Goal: Task Accomplishment & Management: Check status

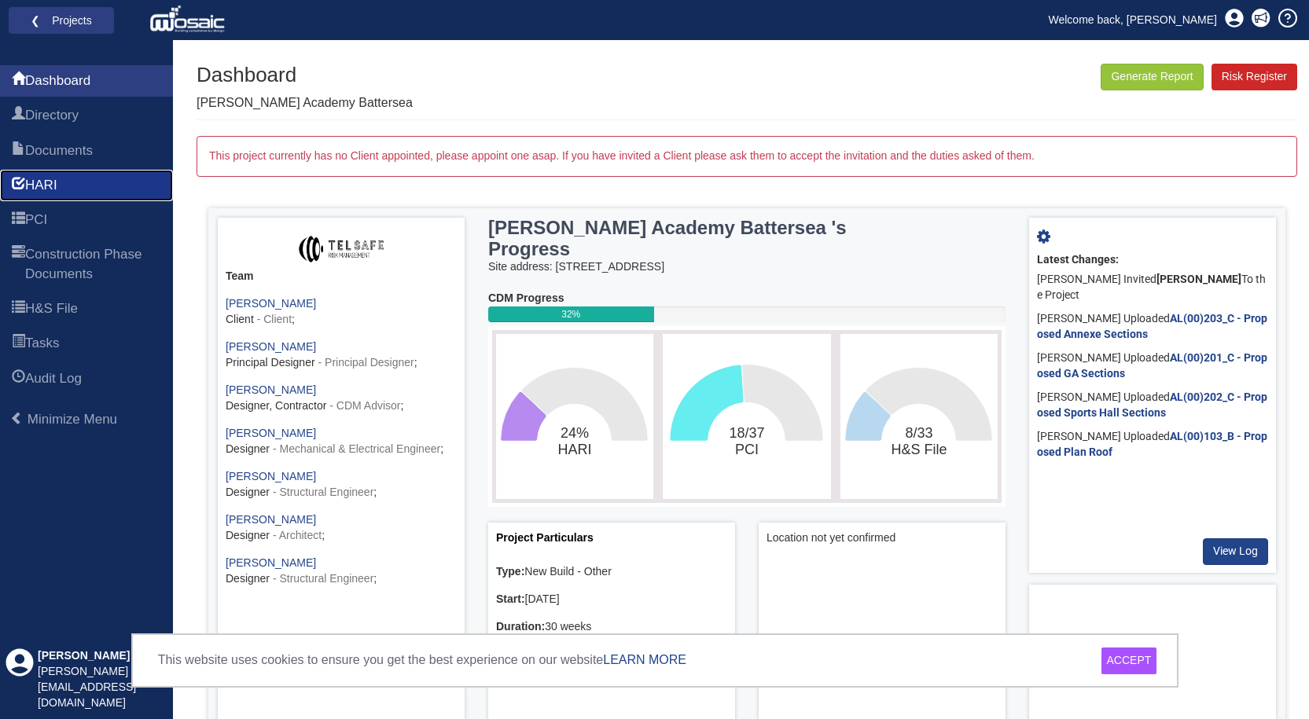
click at [47, 179] on span "HARI" at bounding box center [41, 185] width 32 height 19
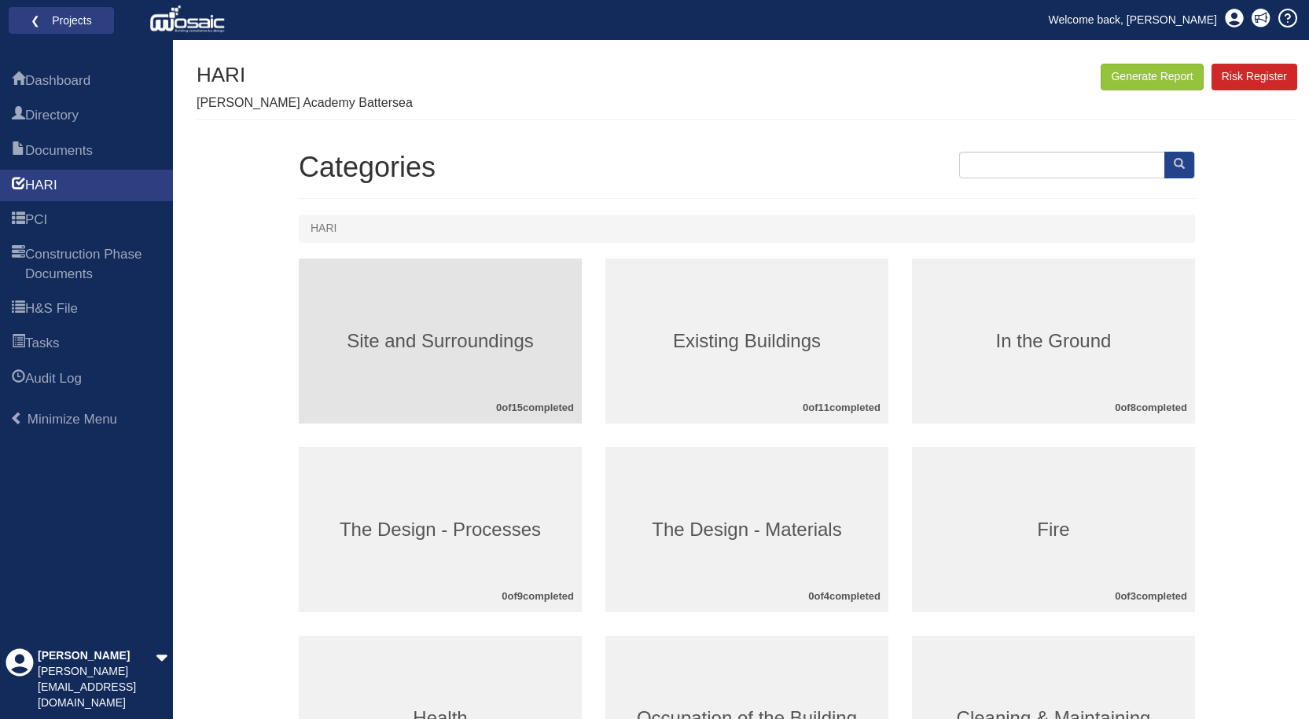
click at [430, 381] on div "Site and Surroundings 0 of 15 completed" at bounding box center [440, 341] width 283 height 165
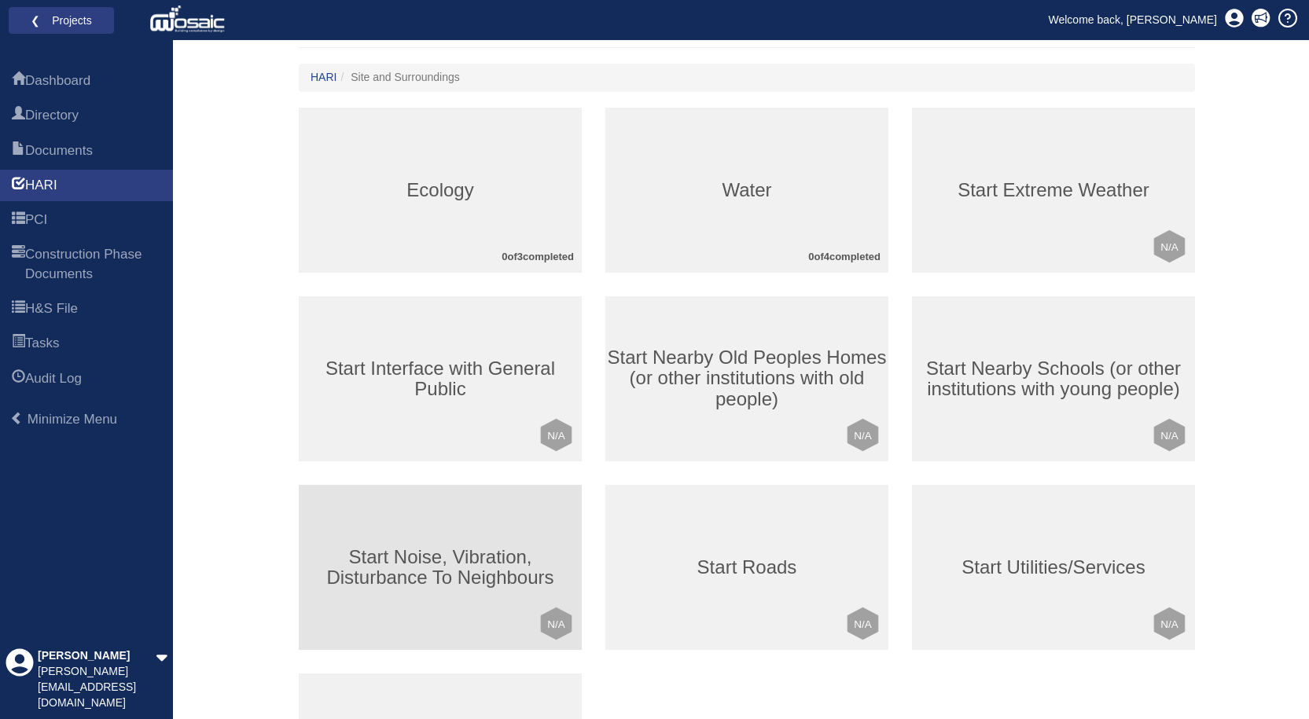
scroll to position [127, 0]
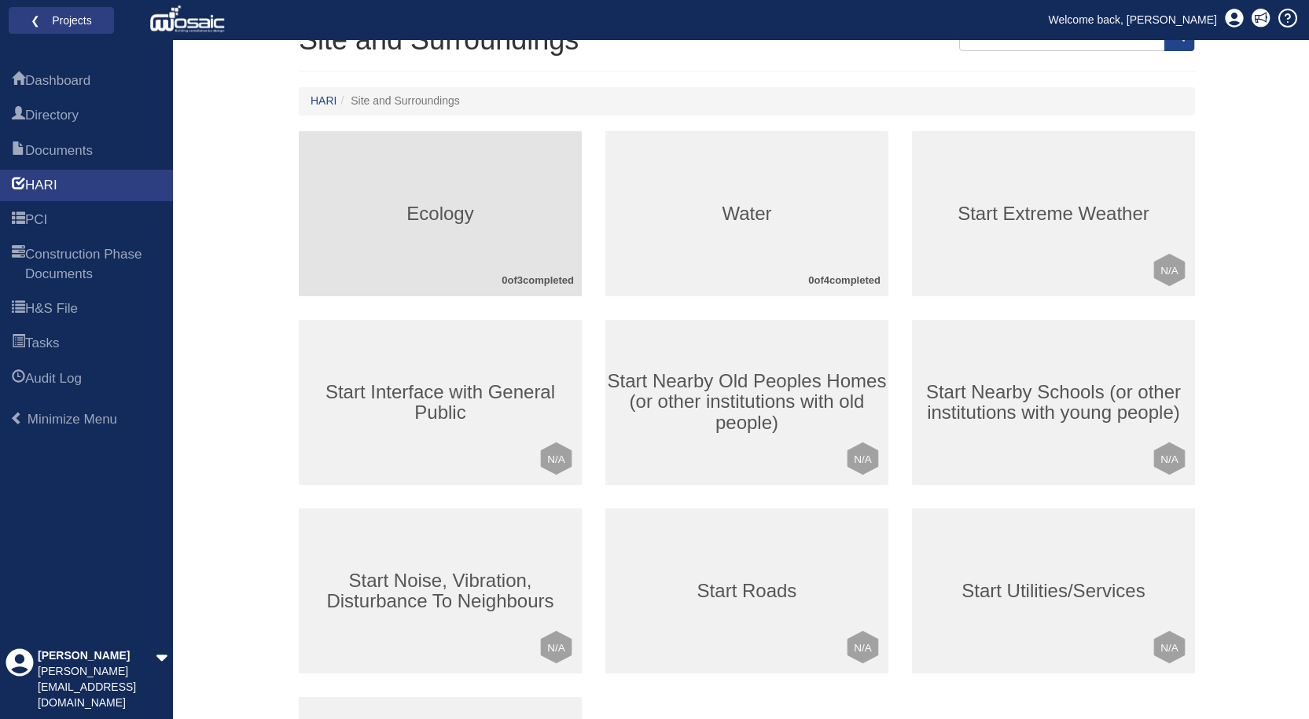
click at [428, 240] on div "Ecology 0 of 3 completed" at bounding box center [440, 213] width 283 height 165
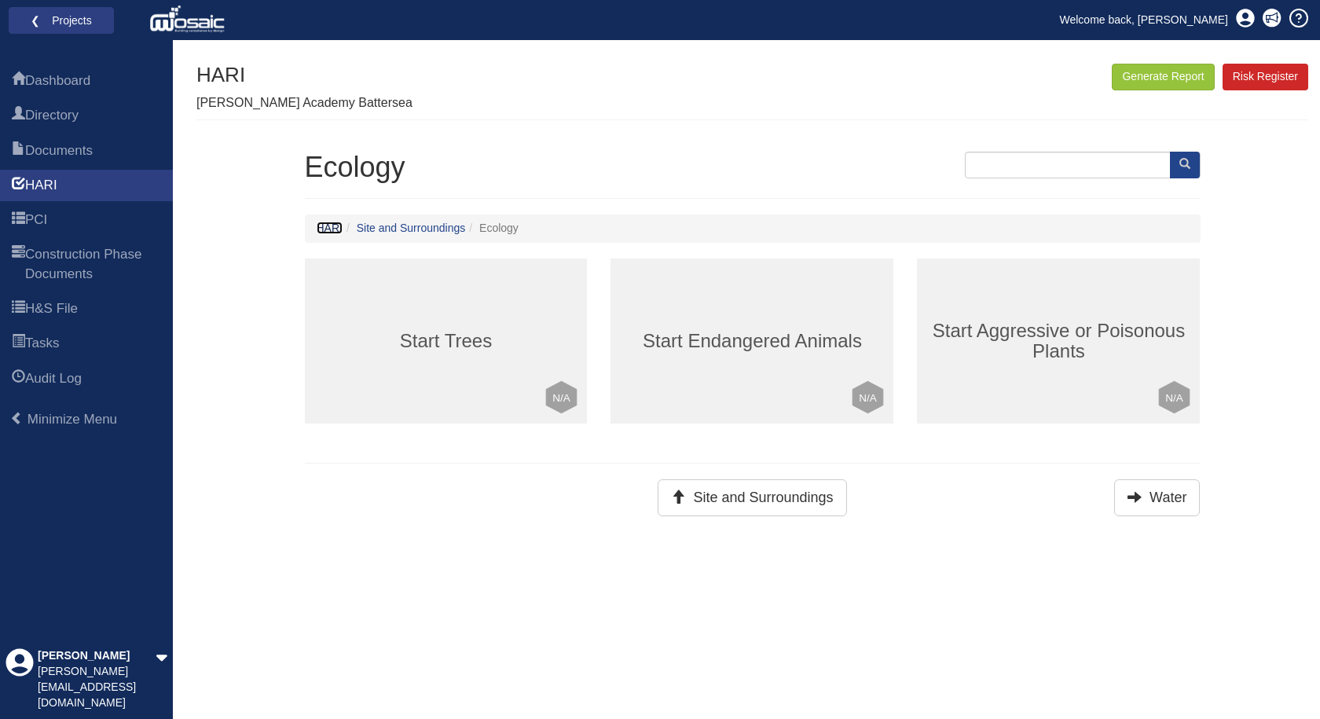
click at [318, 231] on link "HARI" at bounding box center [330, 228] width 26 height 13
click at [331, 229] on link "HARI" at bounding box center [330, 228] width 26 height 13
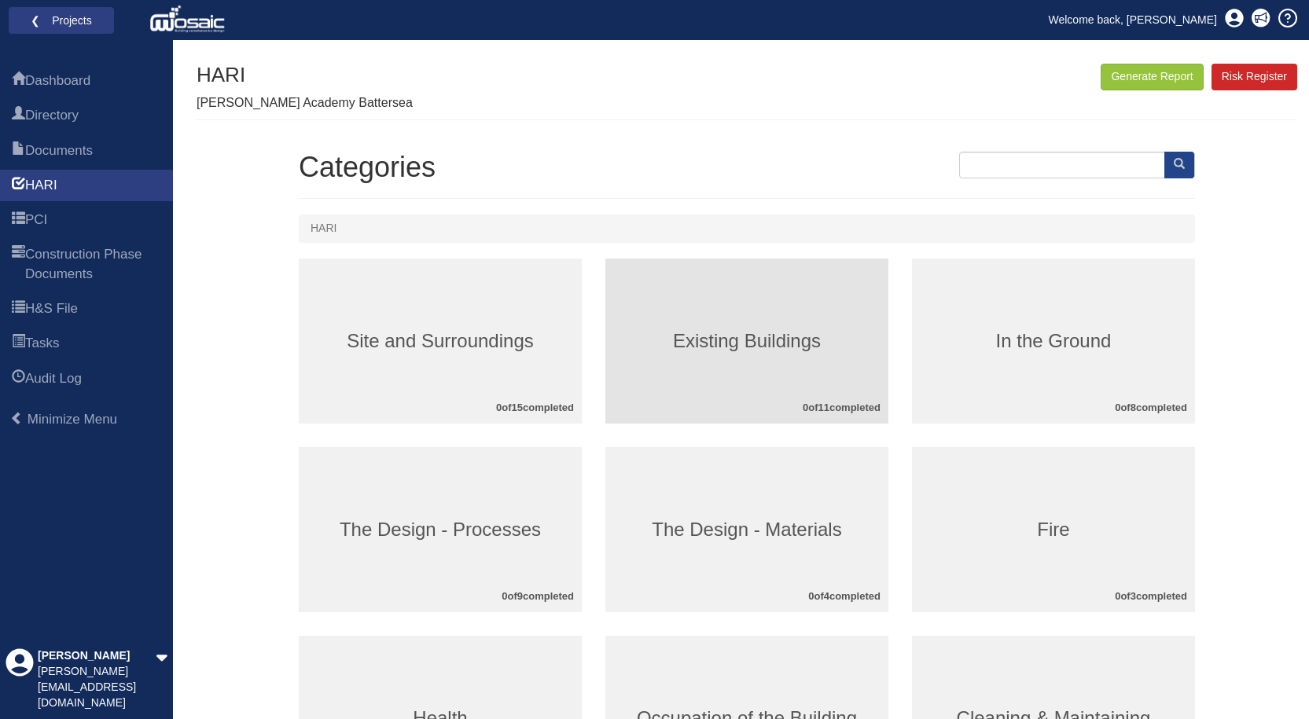
click at [776, 318] on div "Existing Buildings 0 of 11 completed" at bounding box center [746, 341] width 283 height 165
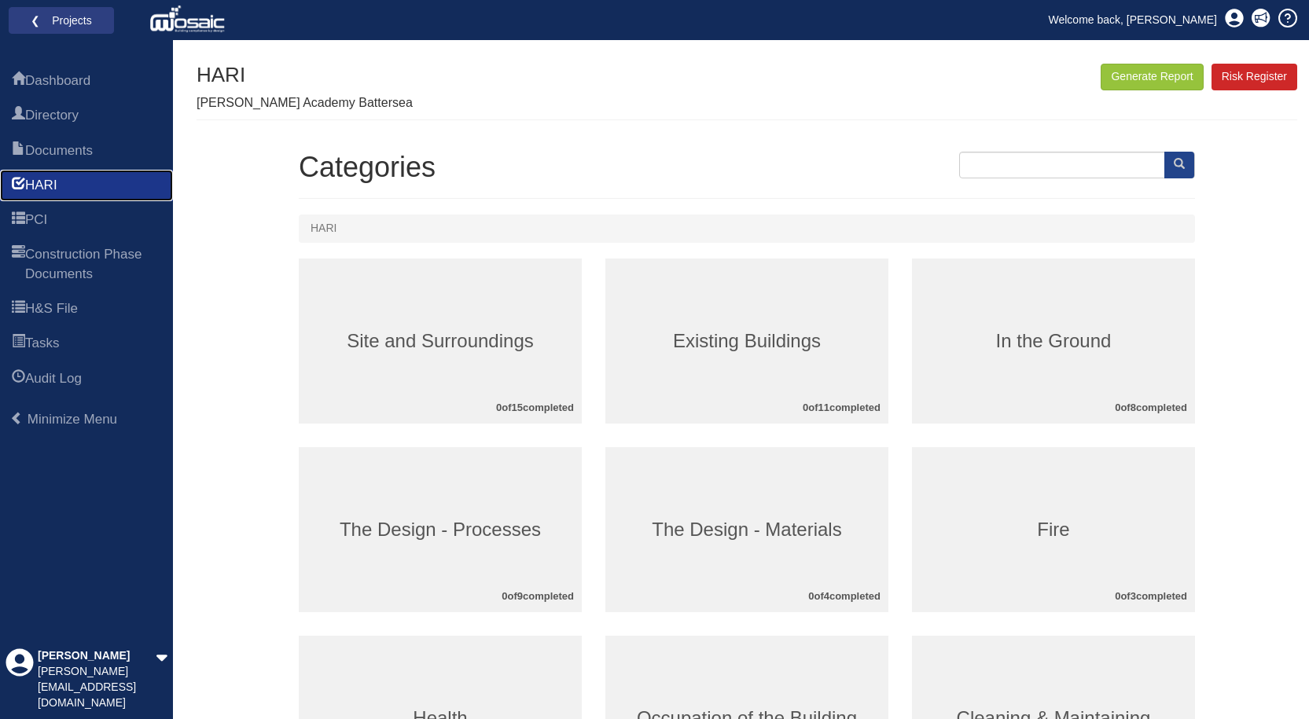
click at [90, 181] on link "HARI" at bounding box center [86, 185] width 173 height 31
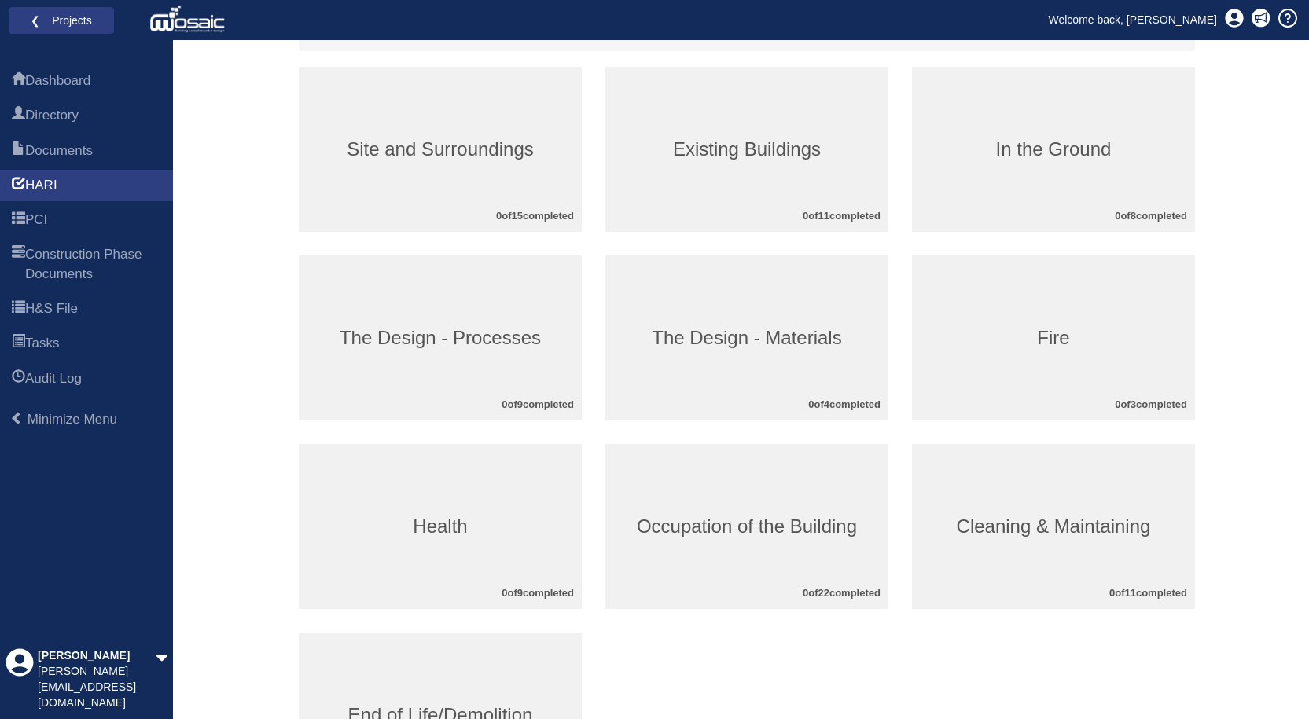
scroll to position [236, 0]
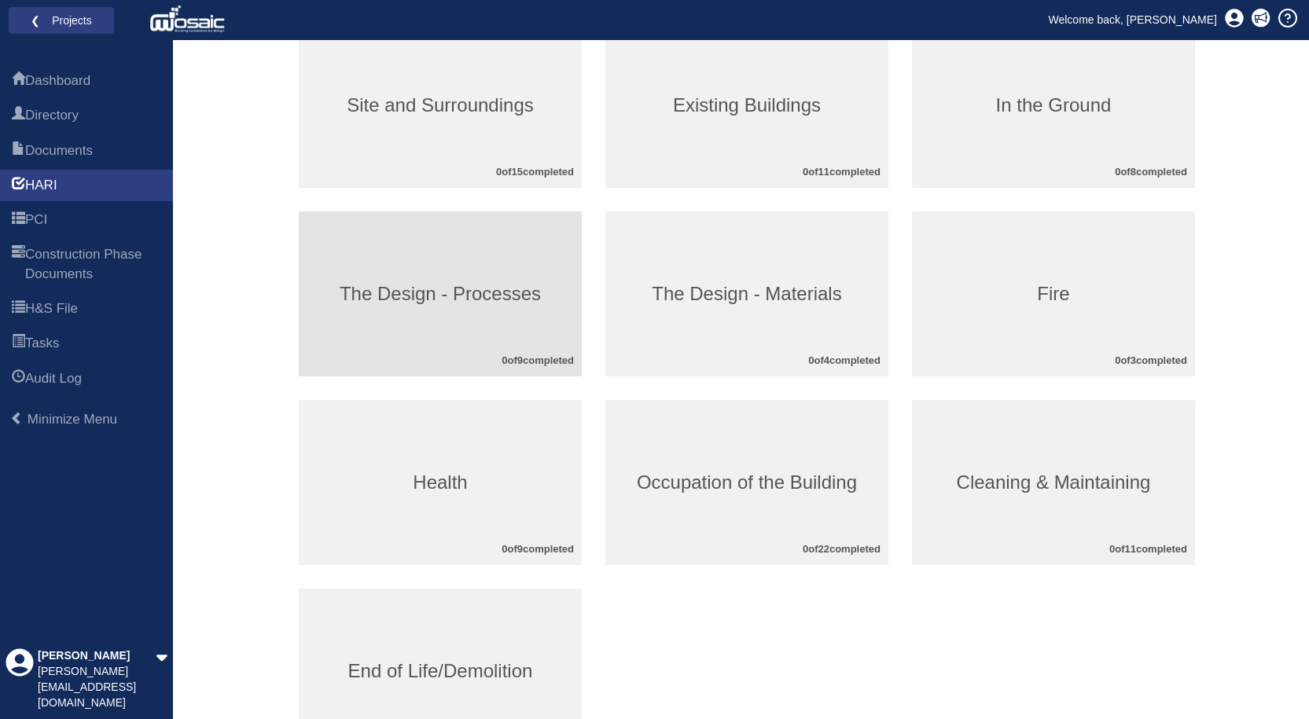
click at [529, 303] on h3 "The Design - Processes" at bounding box center [440, 294] width 283 height 20
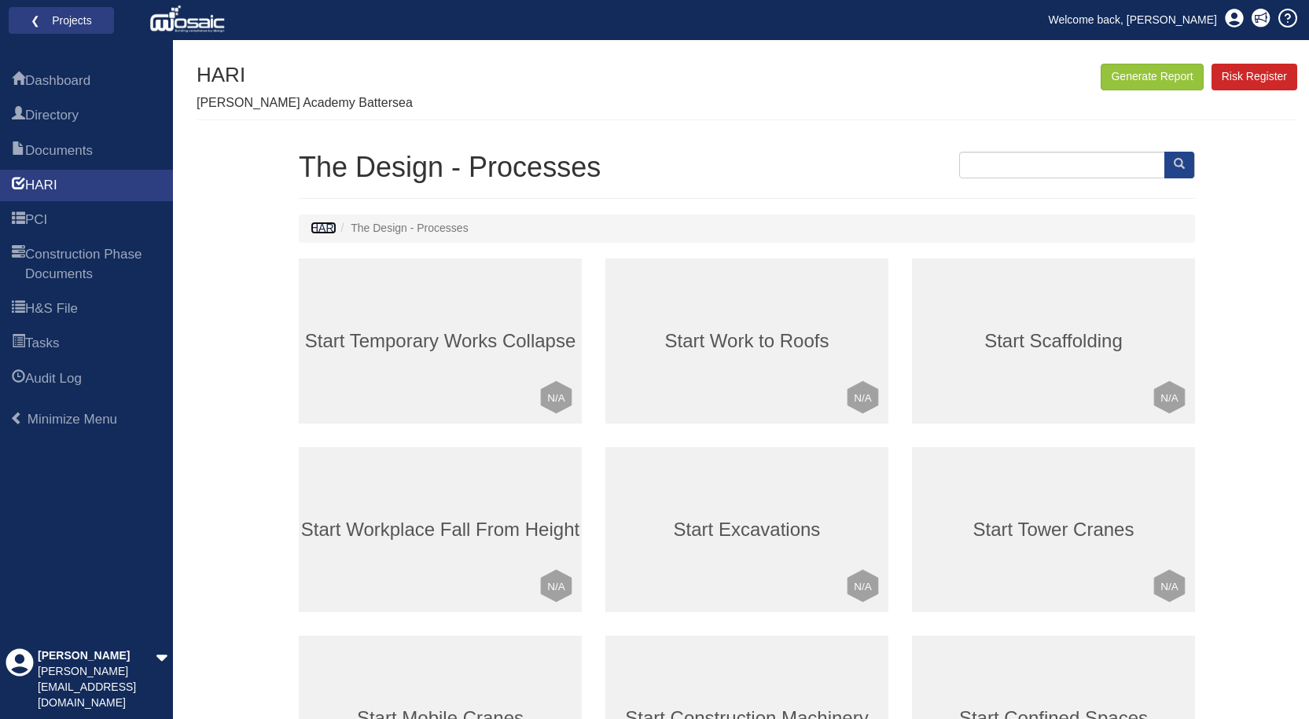
click at [328, 229] on link "HARI" at bounding box center [323, 228] width 26 height 13
click at [333, 227] on link "HARI" at bounding box center [323, 228] width 26 height 13
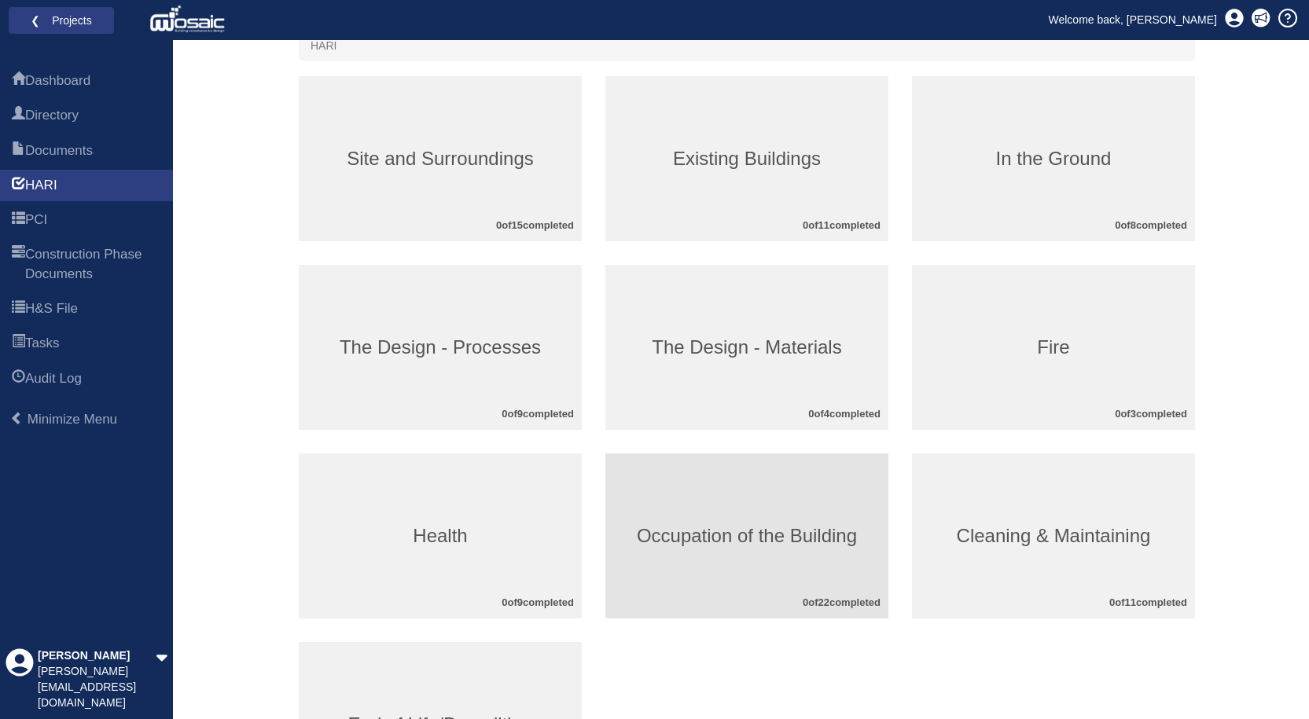
scroll to position [170, 0]
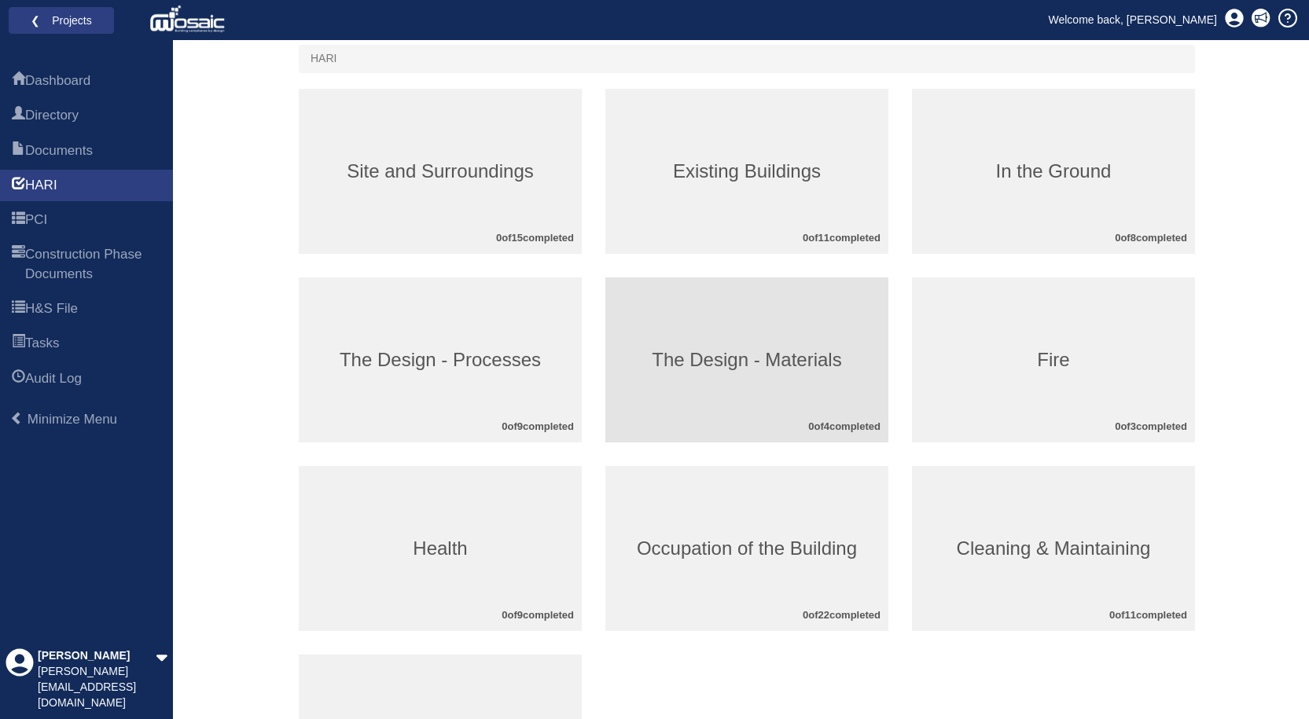
click at [766, 368] on h3 "The Design - Materials" at bounding box center [746, 360] width 283 height 20
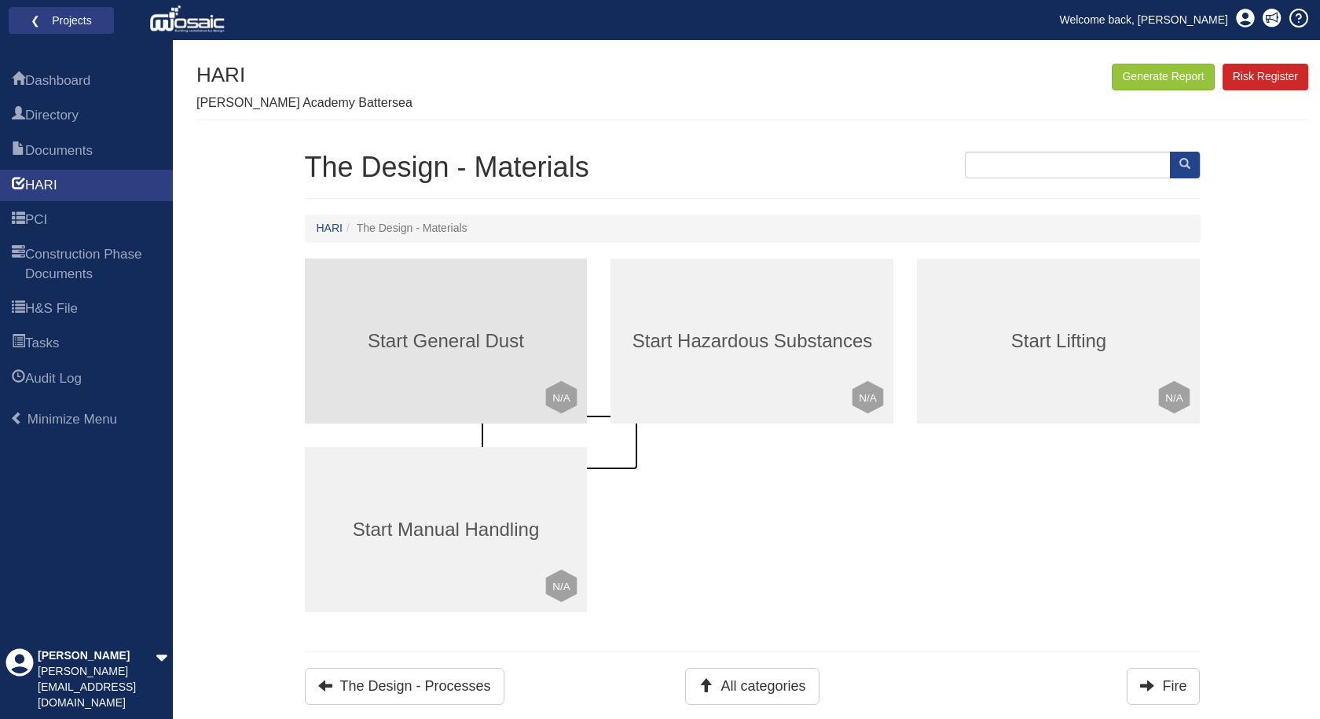
click at [426, 409] on div "Start General Dust Click to mark this element as Not Applicable to your work pa…" at bounding box center [446, 341] width 283 height 165
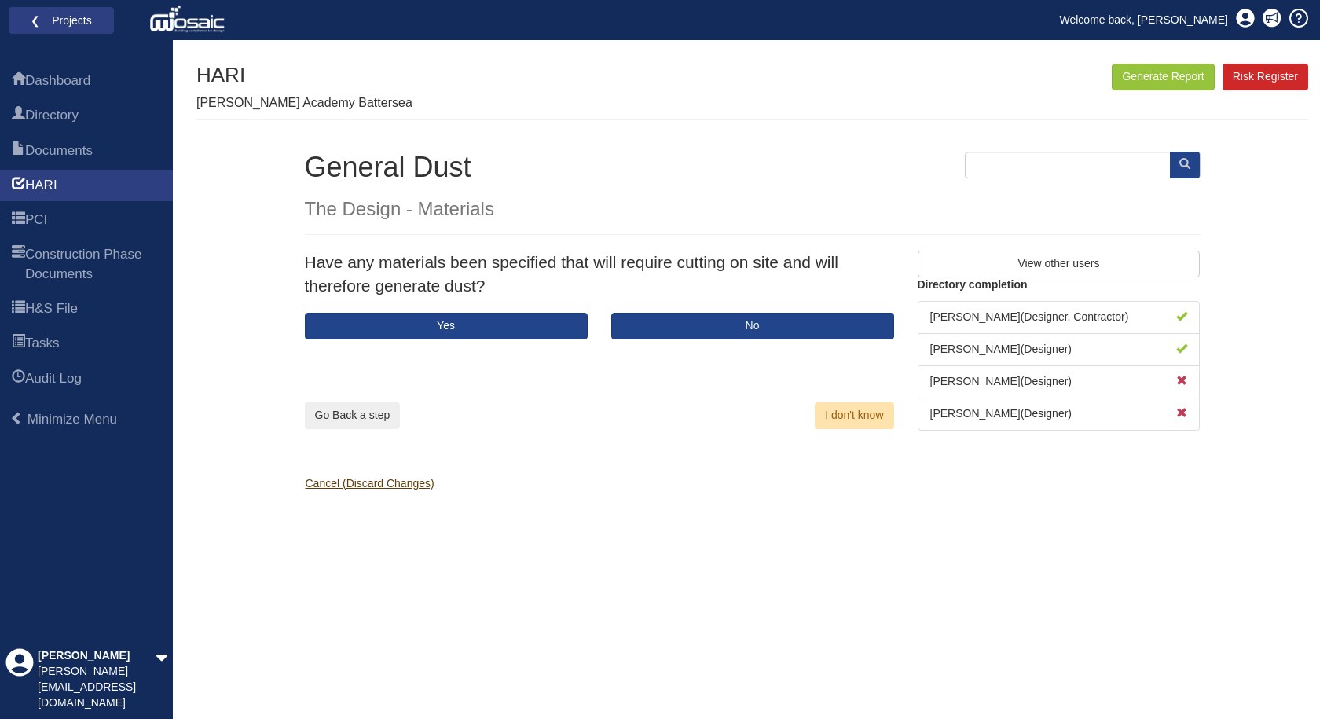
click at [393, 482] on link "Cancel (Discard Changes)" at bounding box center [363, 483] width 141 height 13
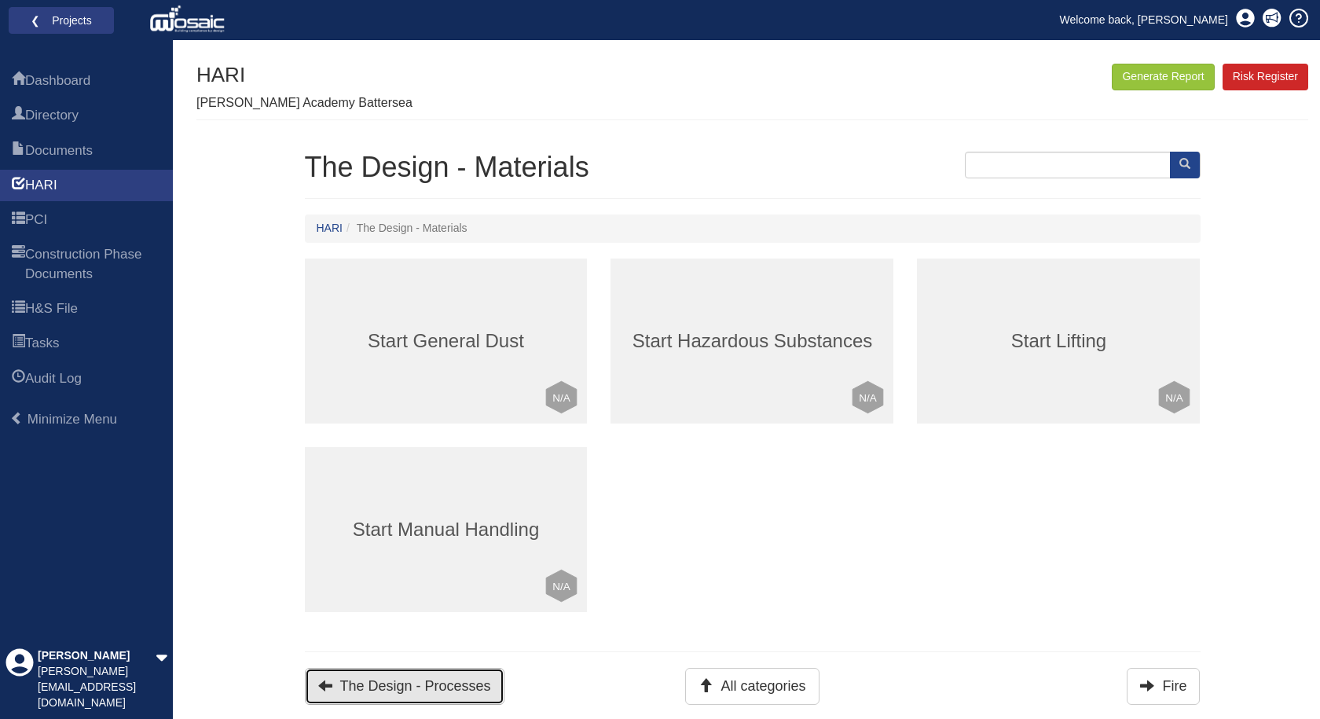
click at [389, 676] on button "The Design - Processes" at bounding box center [405, 686] width 200 height 37
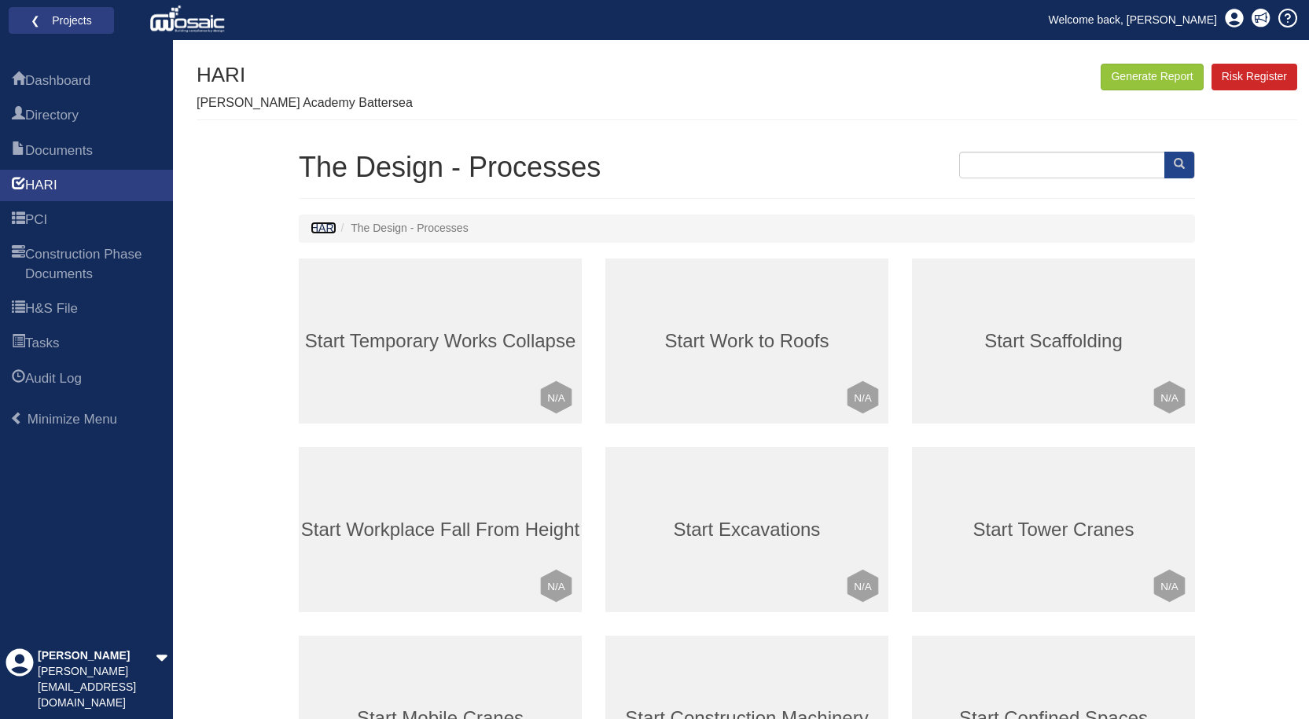
click at [321, 228] on link "HARI" at bounding box center [323, 228] width 26 height 13
click at [328, 229] on link "HARI" at bounding box center [323, 228] width 26 height 13
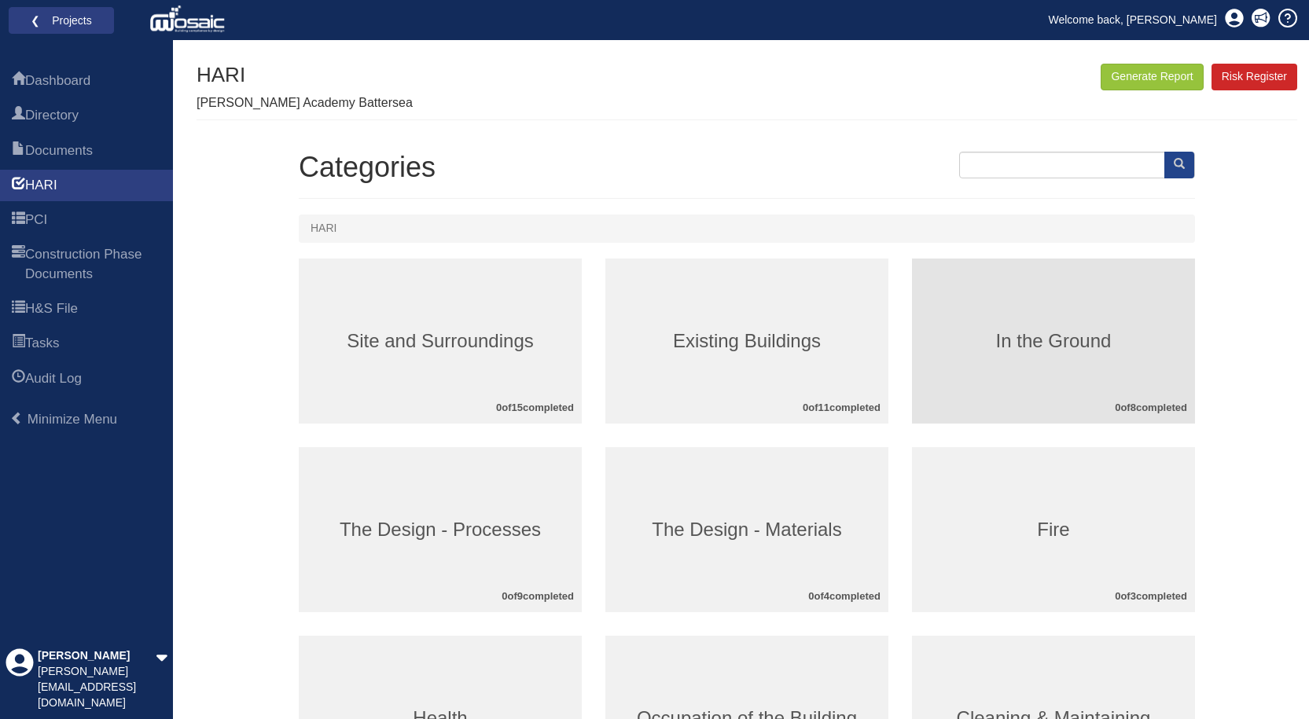
click at [1082, 326] on div "In the Ground 0 of 8 completed" at bounding box center [1053, 341] width 283 height 165
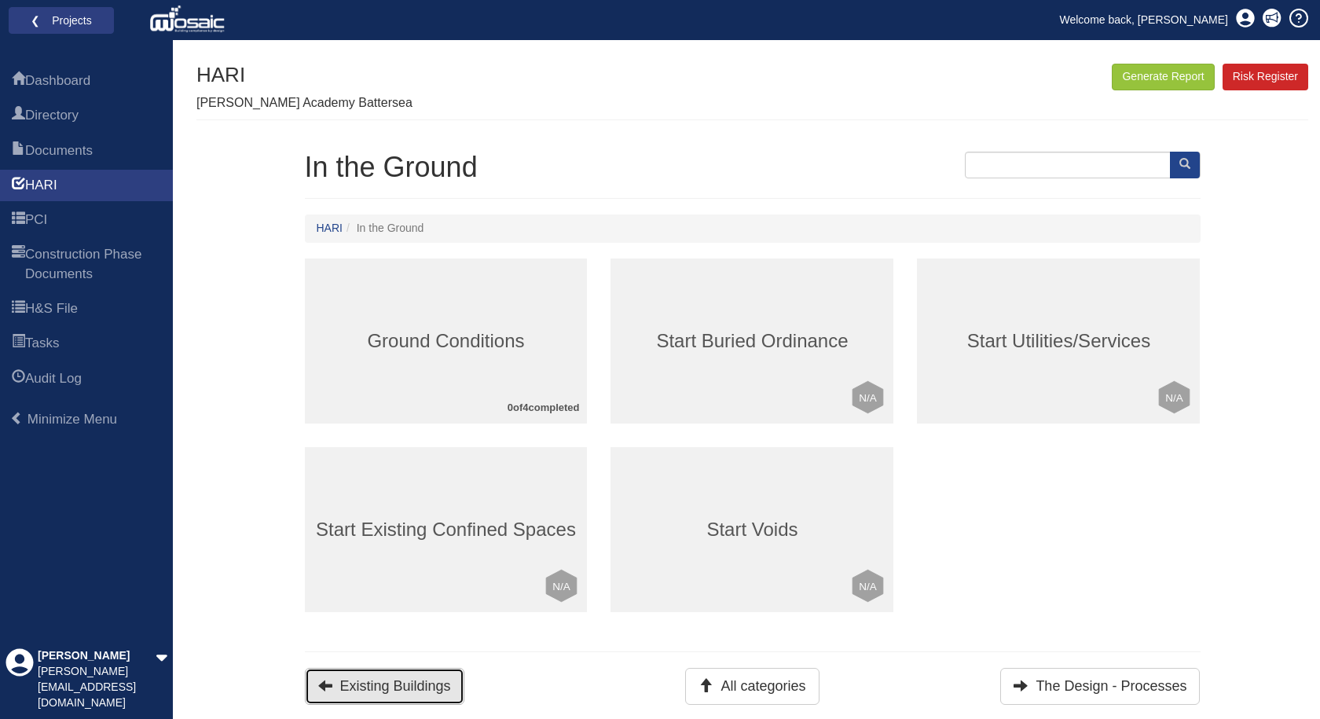
click at [355, 690] on button "Existing Buildings" at bounding box center [385, 686] width 160 height 37
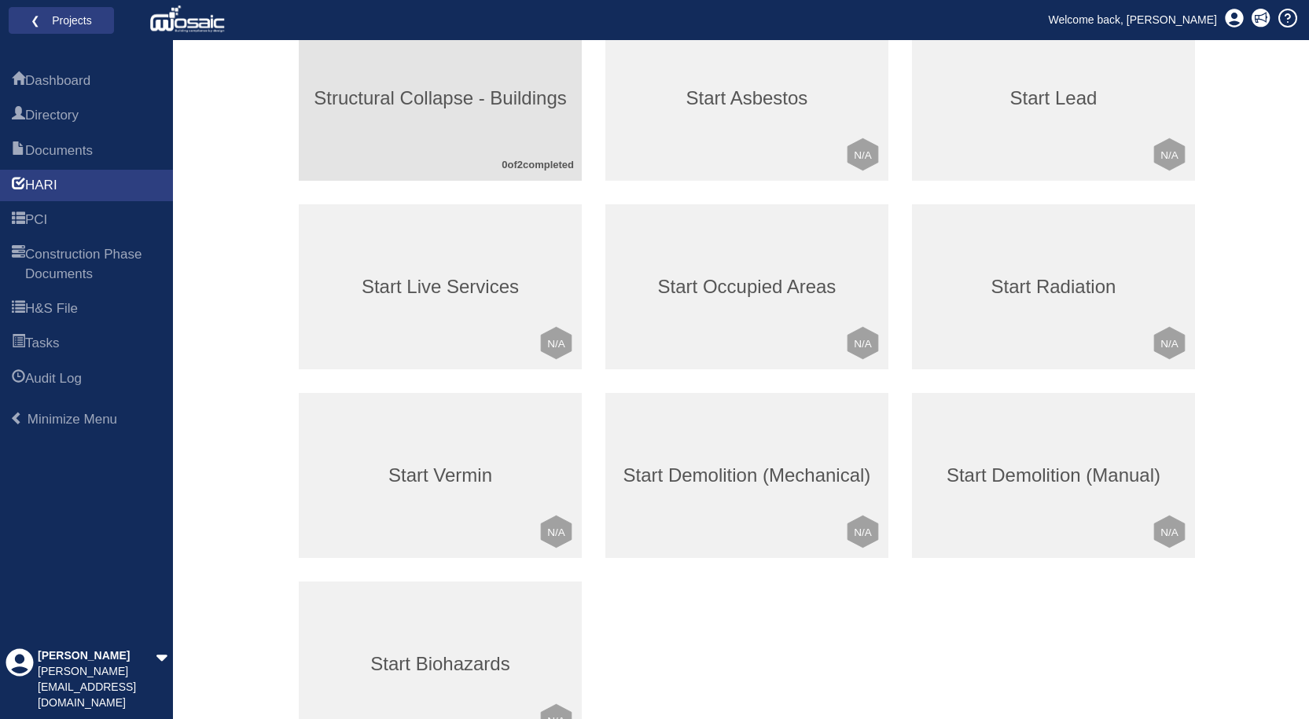
scroll to position [363, 0]
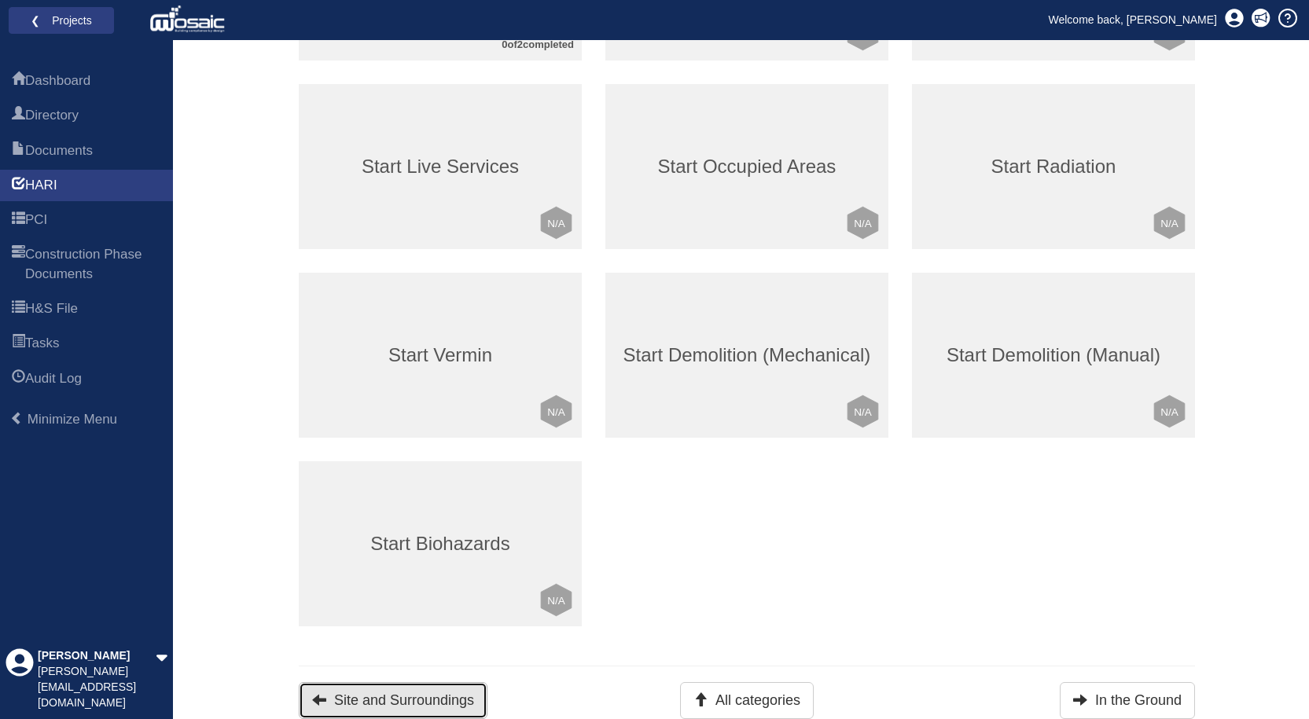
click at [408, 684] on button "Site and Surroundings" at bounding box center [393, 700] width 189 height 37
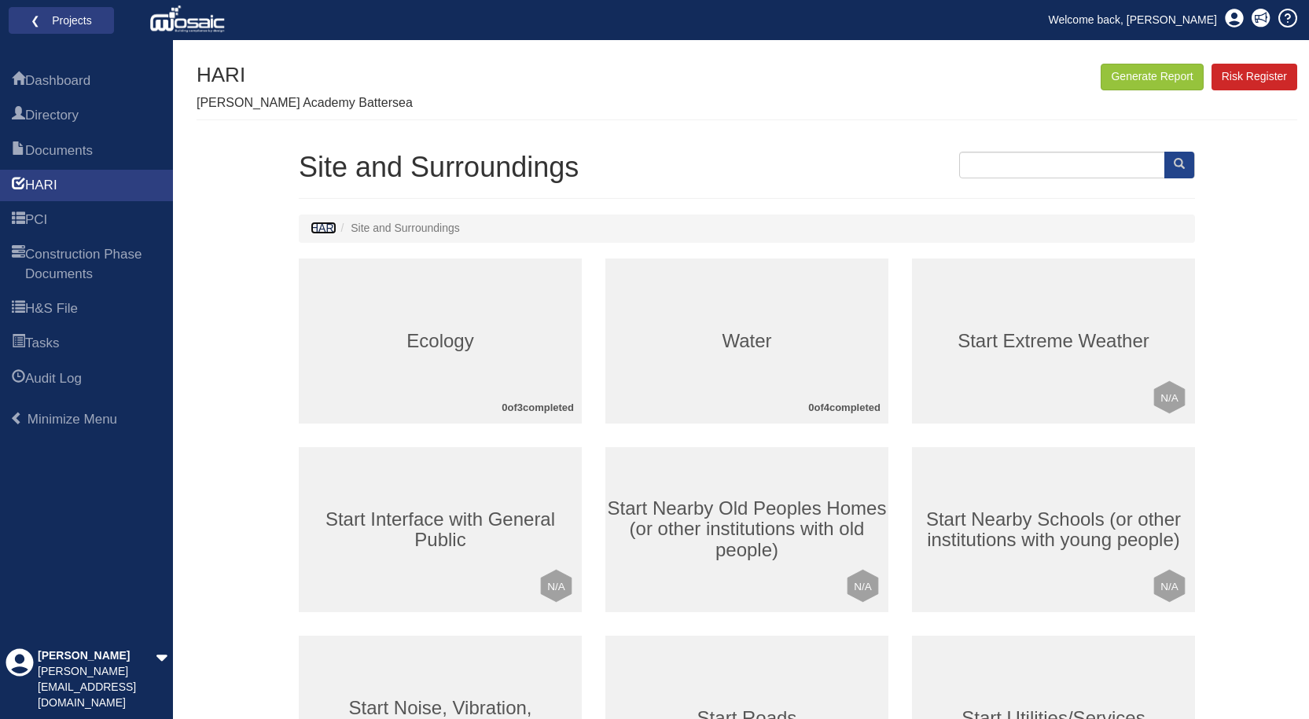
click at [325, 228] on link "HARI" at bounding box center [323, 228] width 26 height 13
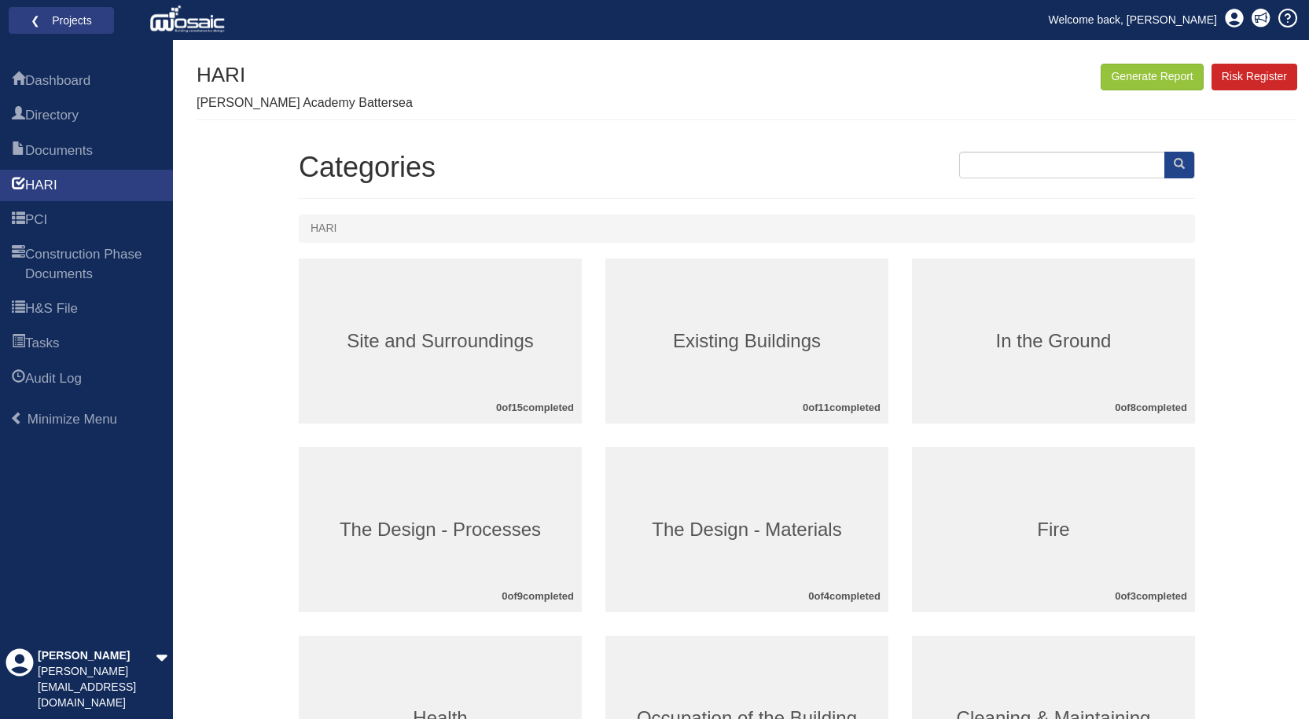
click at [337, 229] on ol "HARI" at bounding box center [747, 229] width 896 height 28
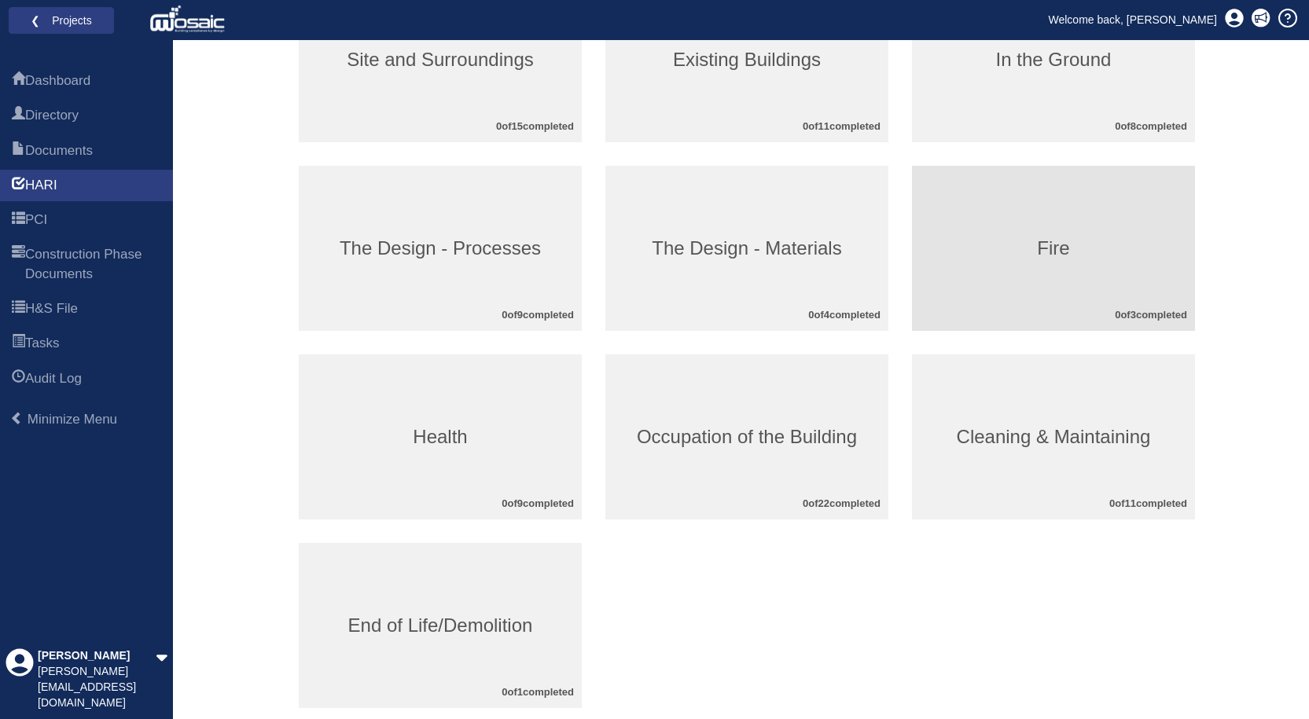
scroll to position [13, 0]
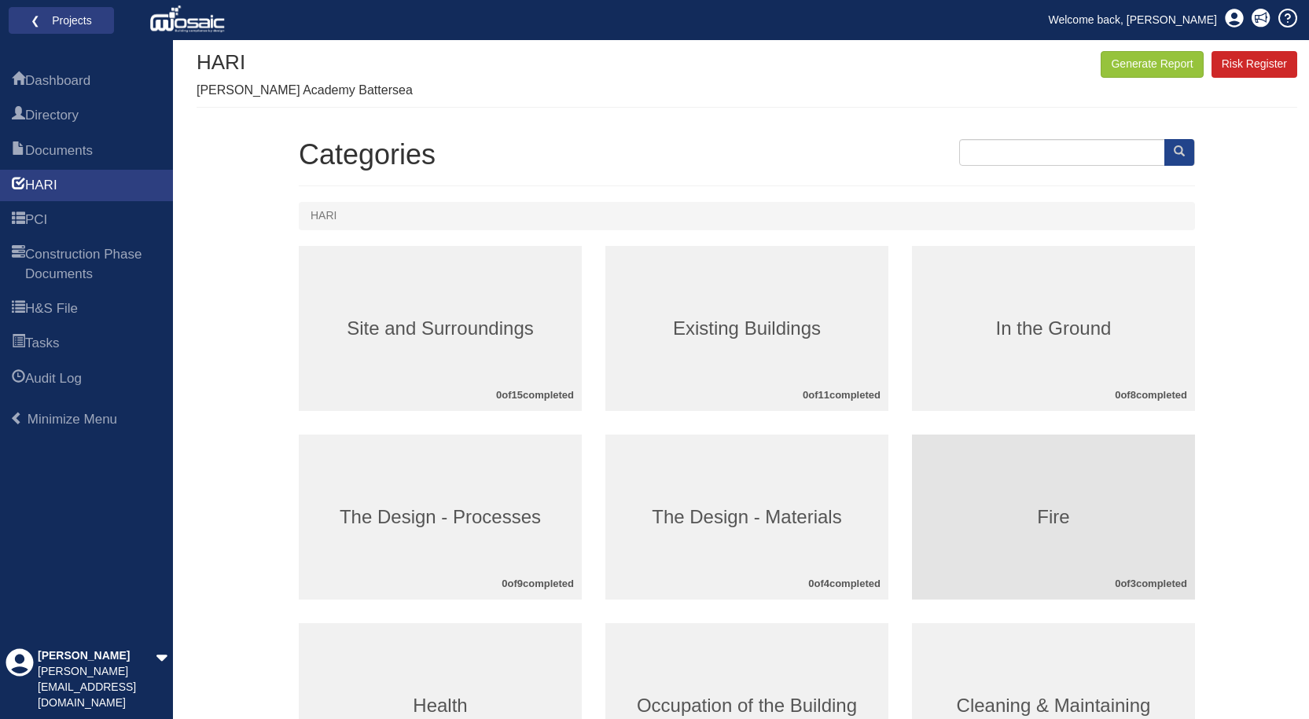
click at [1103, 497] on div "Fire 0 of 3 completed" at bounding box center [1053, 517] width 283 height 165
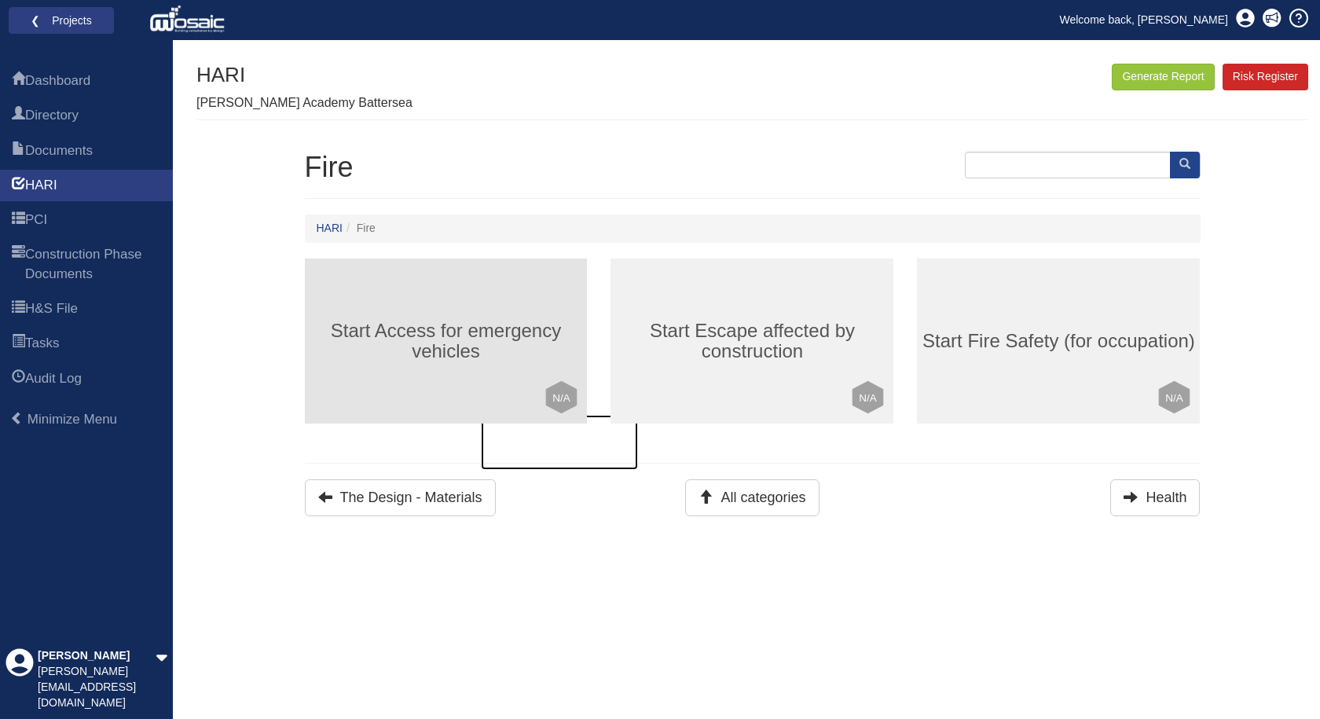
click at [463, 365] on div "Start Access for emergency vehicles Click to mark this element as Not Applicabl…" at bounding box center [446, 341] width 283 height 165
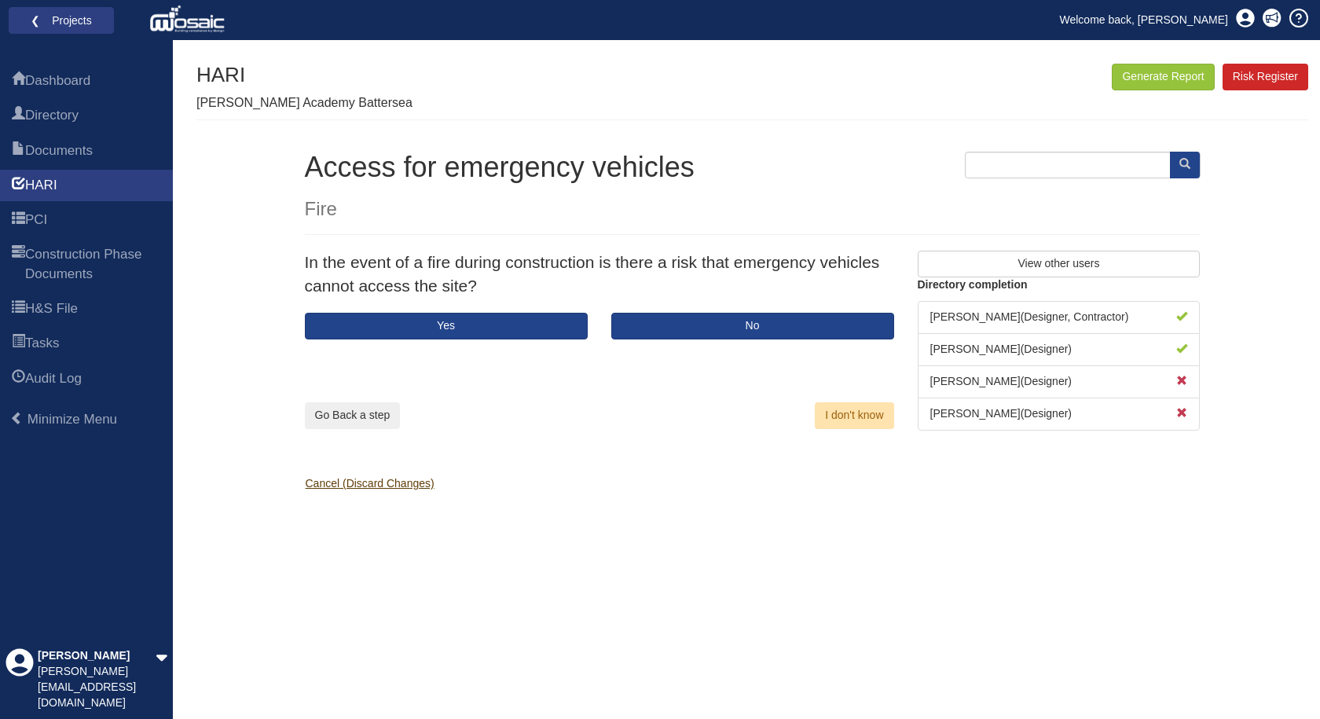
click at [379, 483] on link "Cancel (Discard Changes)" at bounding box center [363, 483] width 141 height 13
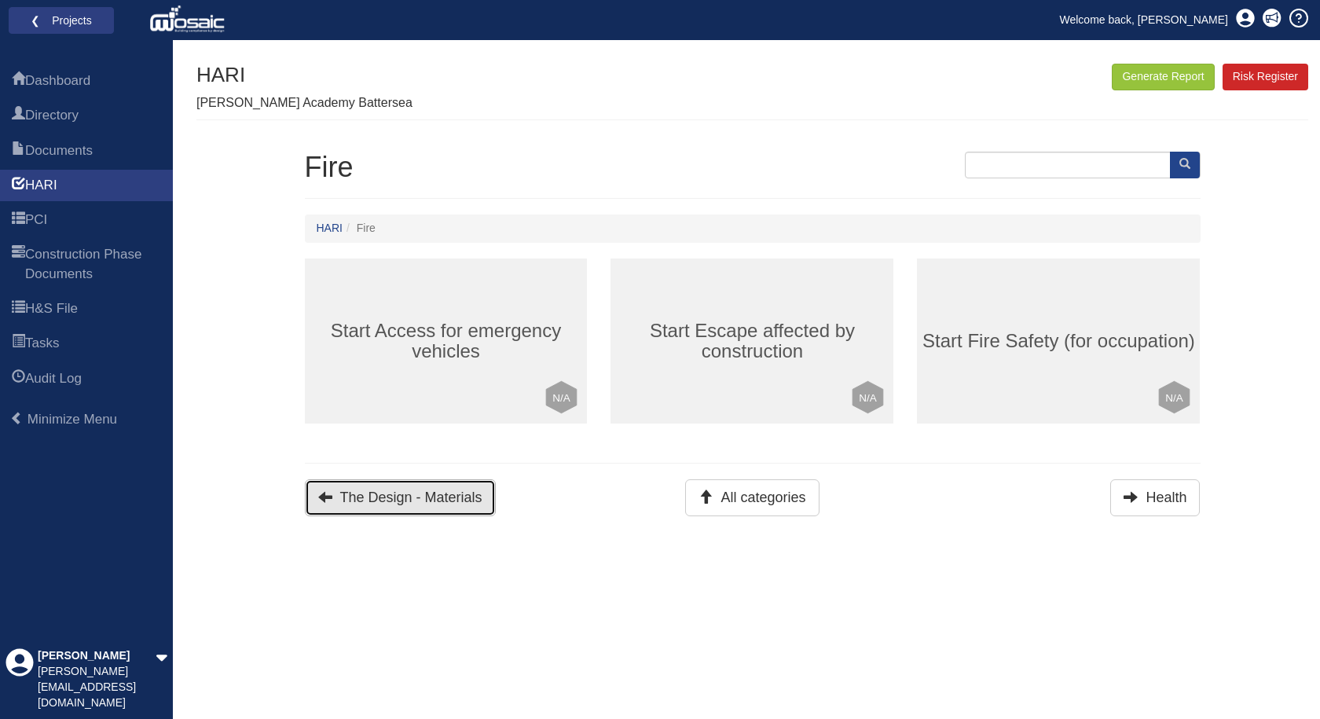
click at [388, 488] on button "The Design - Materials" at bounding box center [400, 497] width 191 height 37
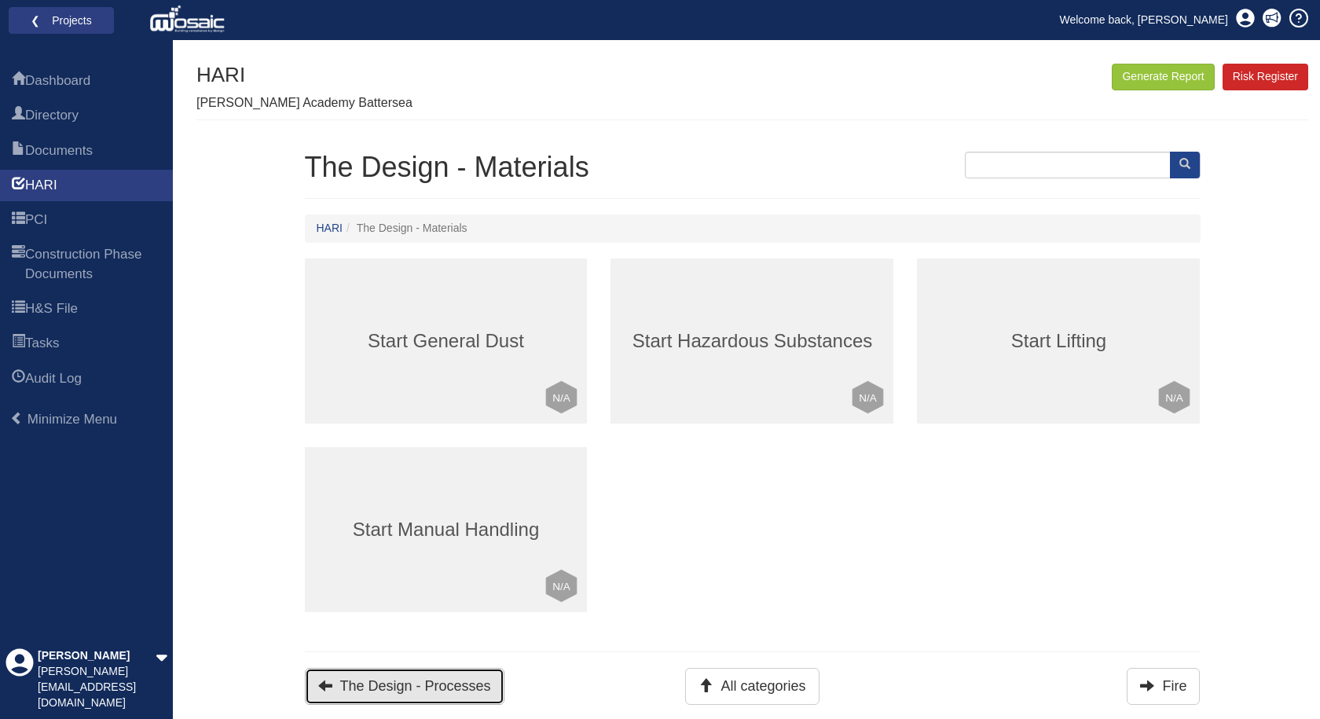
click at [403, 677] on button "The Design - Processes" at bounding box center [405, 686] width 200 height 37
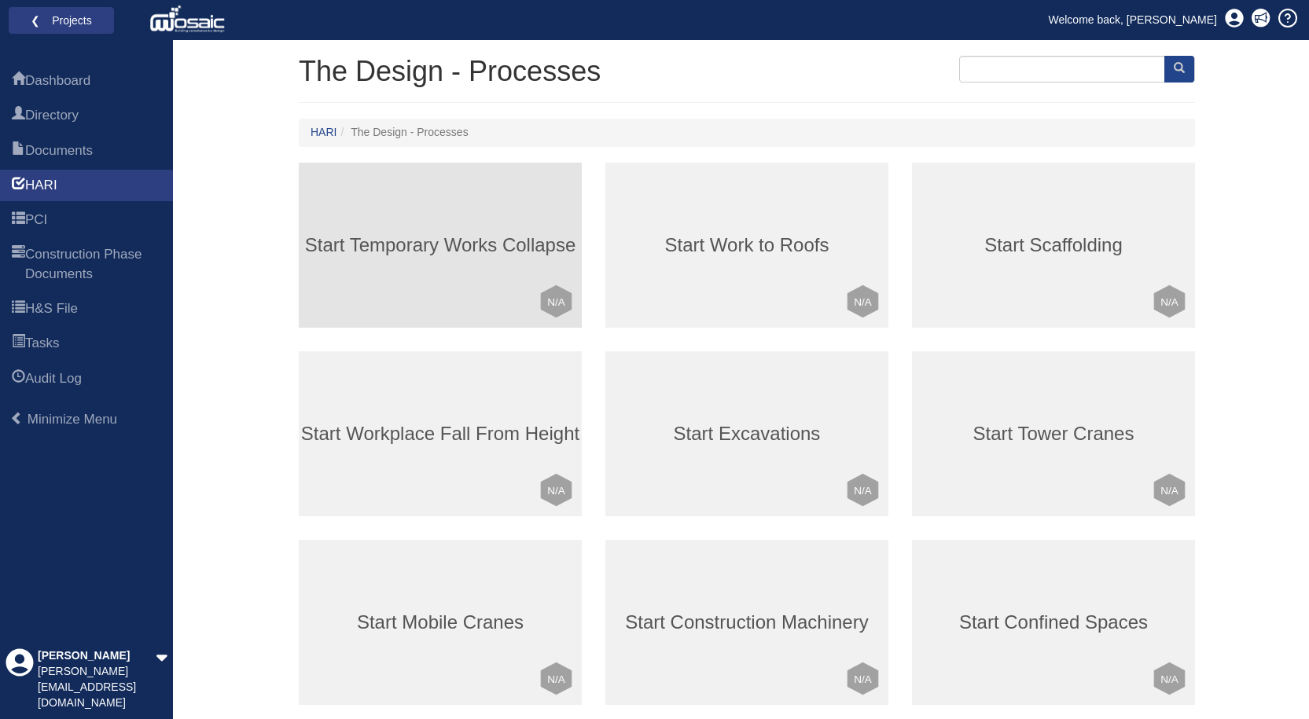
scroll to position [174, 0]
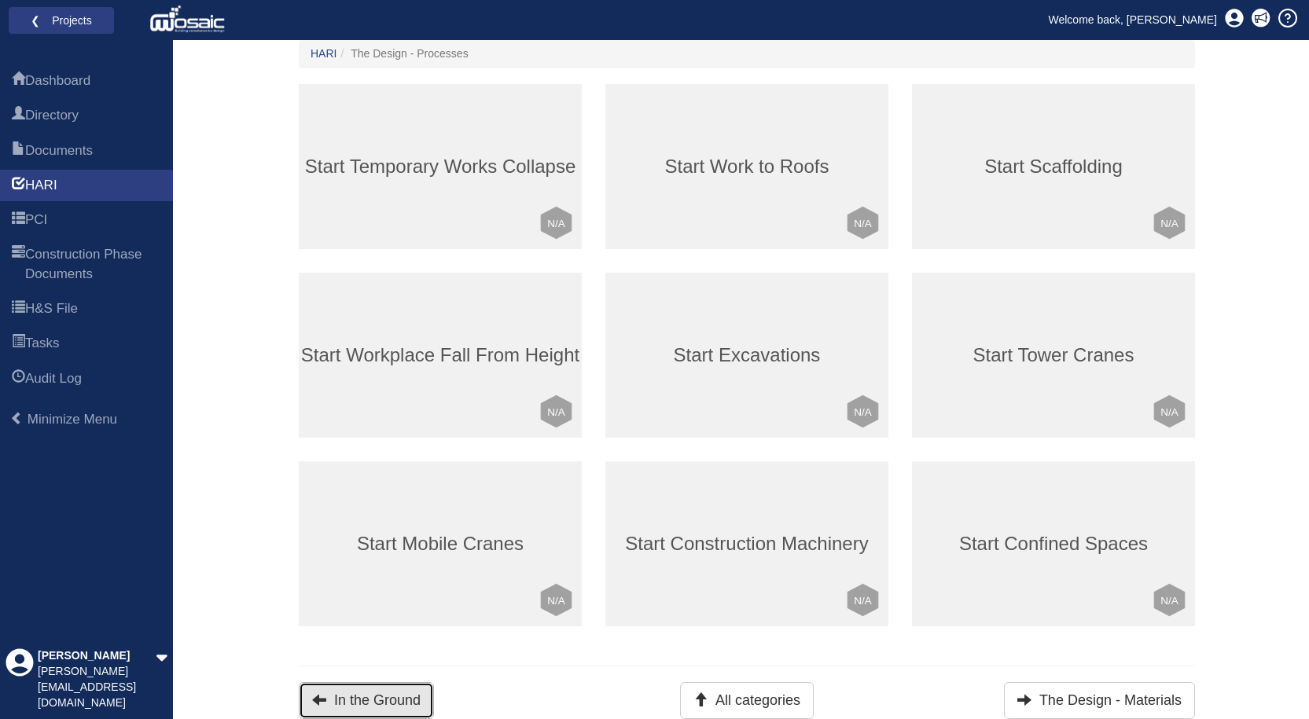
click at [365, 706] on button "In the Ground" at bounding box center [366, 700] width 135 height 37
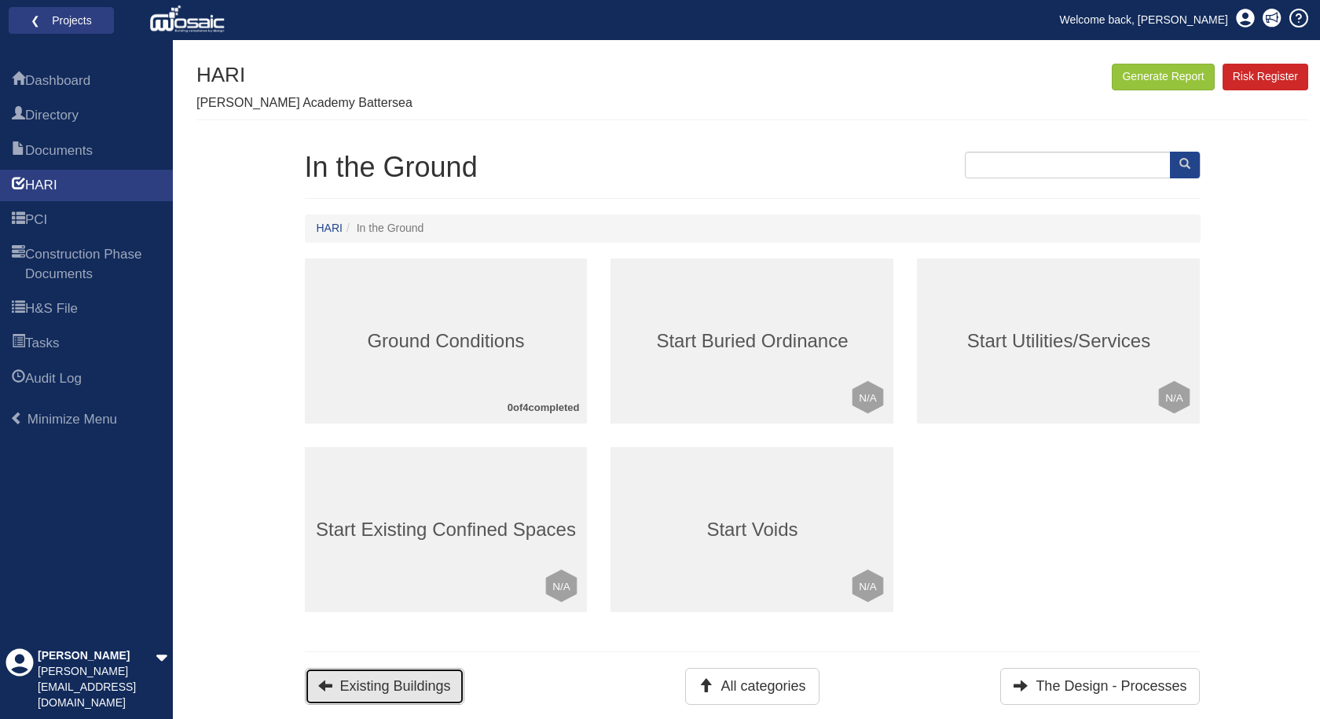
click at [381, 693] on button "Existing Buildings" at bounding box center [385, 686] width 160 height 37
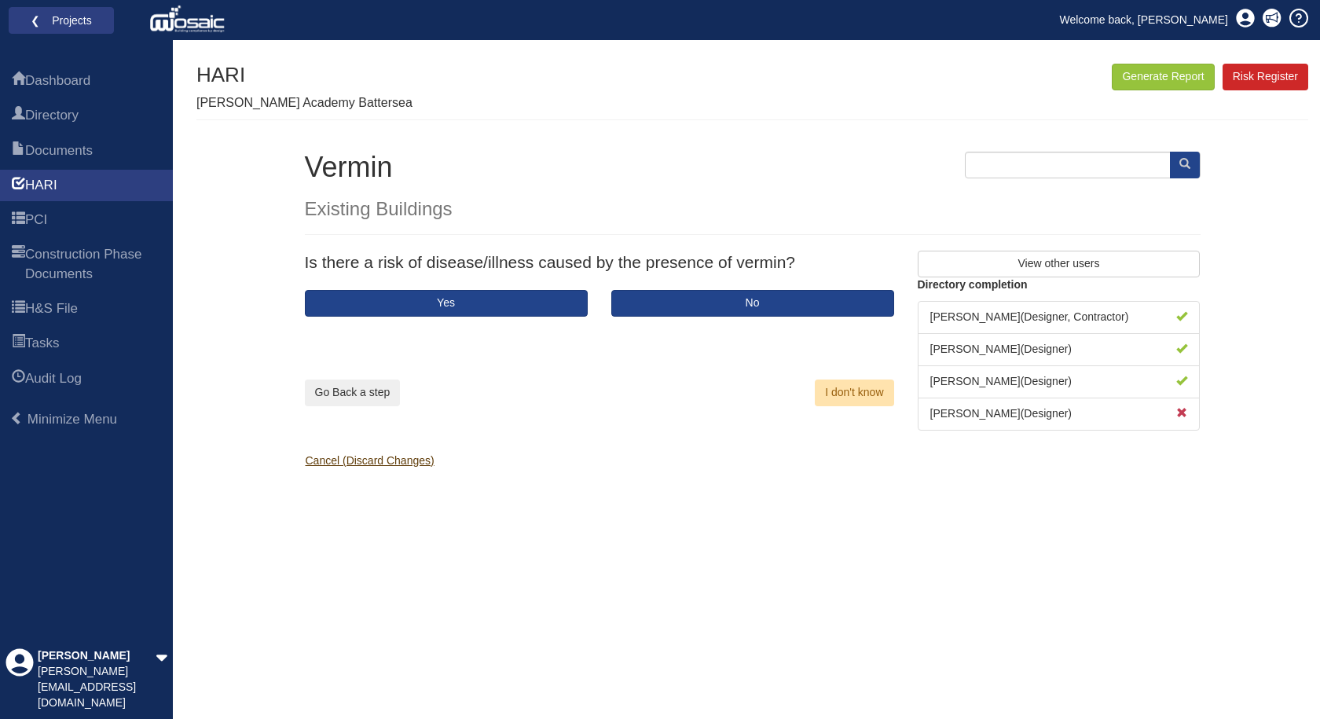
click at [387, 465] on link "Cancel (Discard Changes)" at bounding box center [363, 460] width 141 height 13
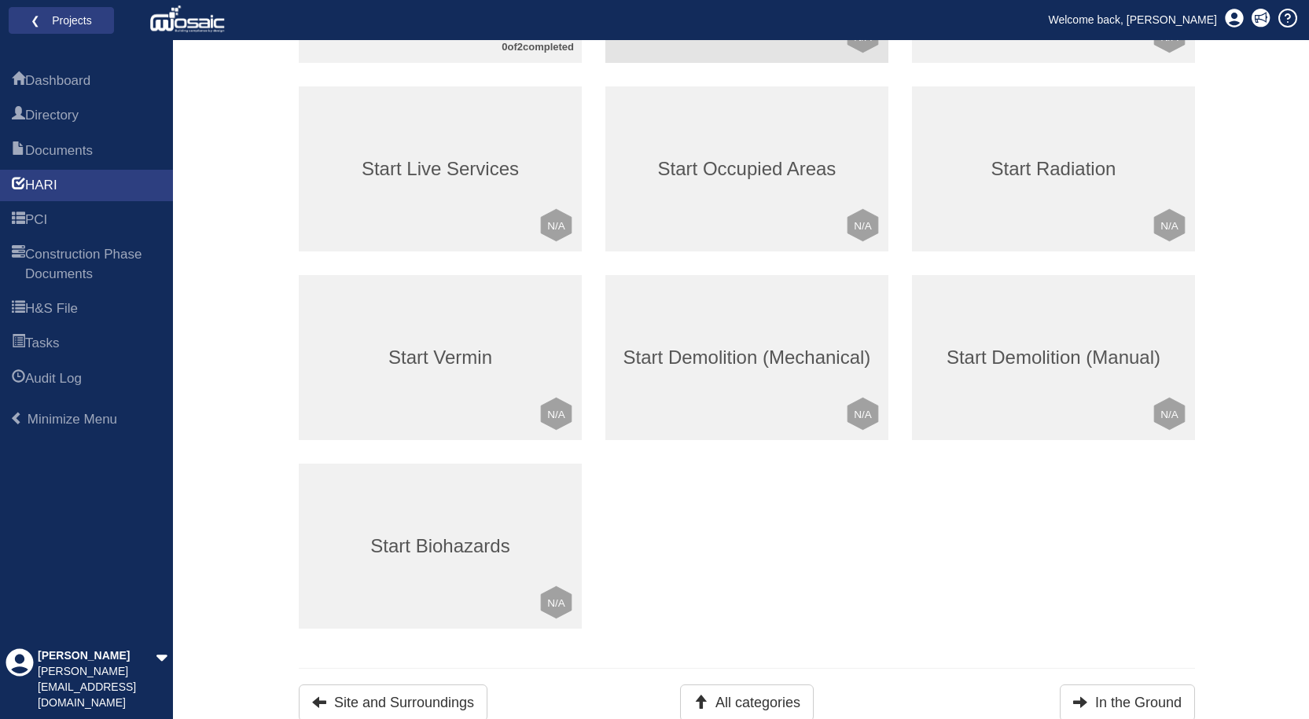
scroll to position [363, 0]
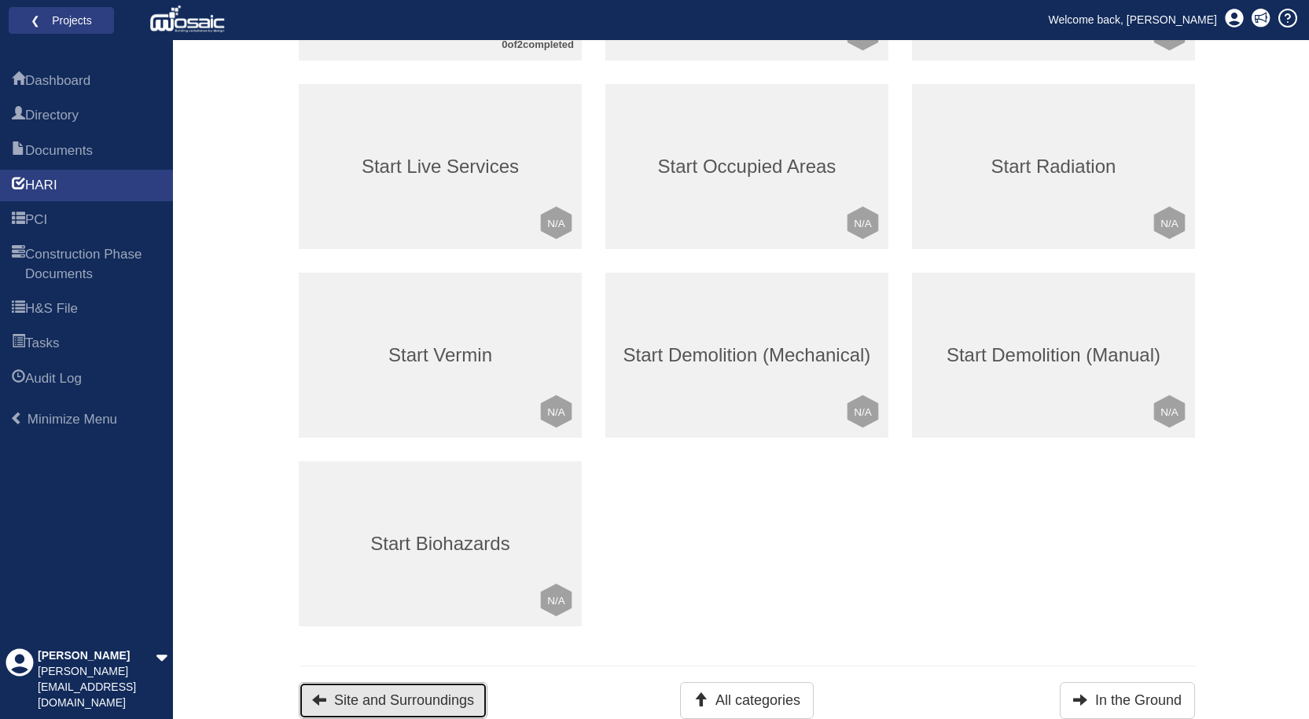
click at [415, 712] on button "Site and Surroundings" at bounding box center [393, 700] width 189 height 37
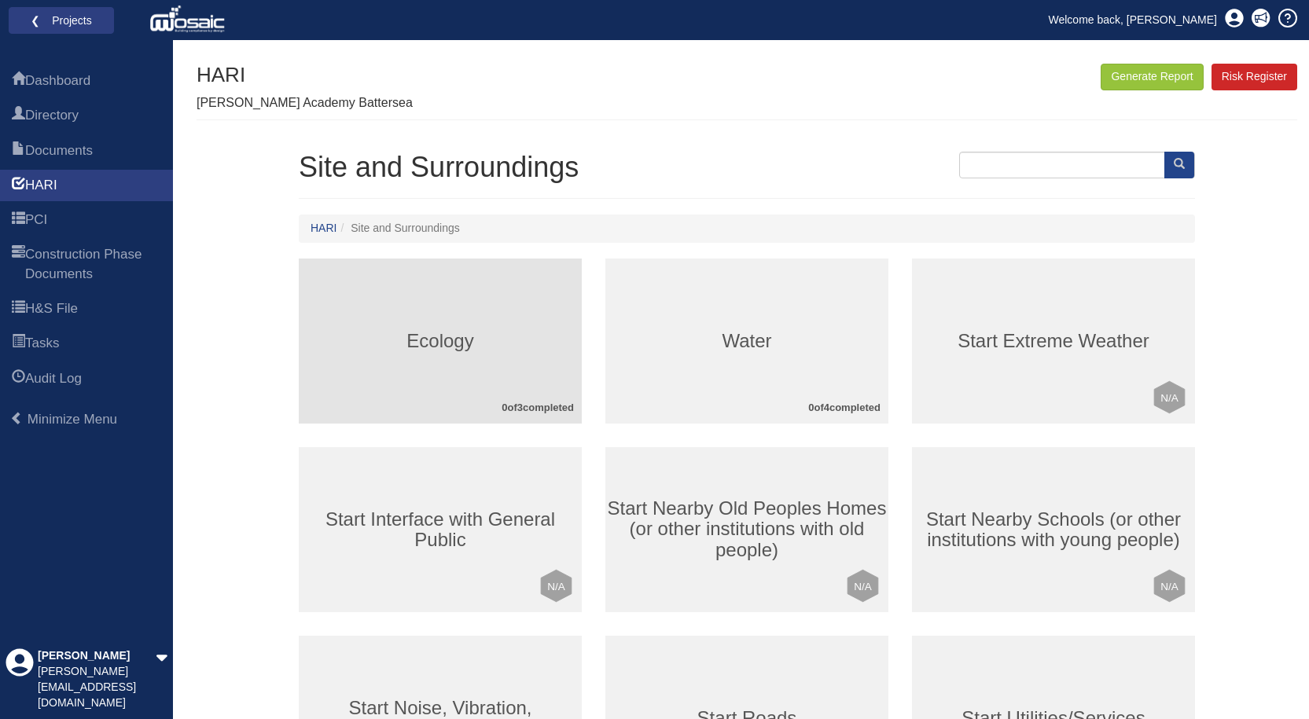
click at [448, 361] on div "Ecology 0 of 3 completed" at bounding box center [440, 341] width 283 height 165
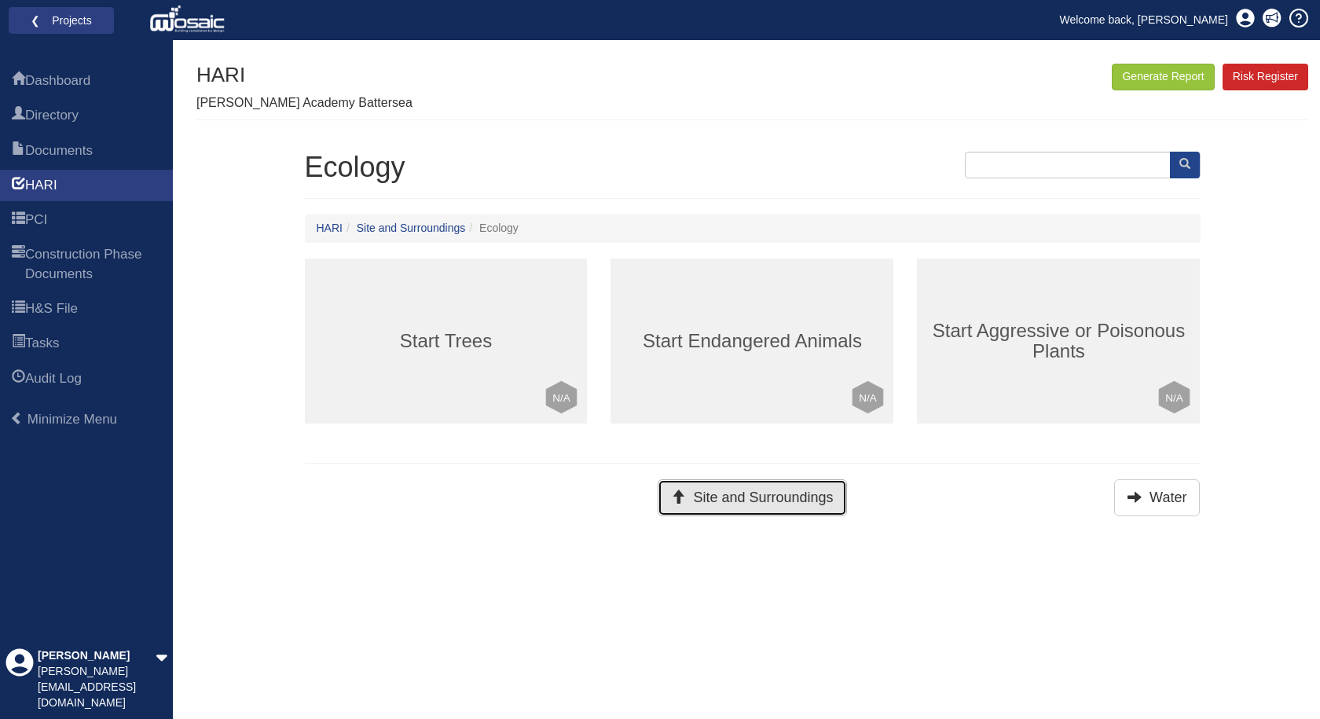
click at [700, 490] on button "Site and Surroundings" at bounding box center [752, 497] width 189 height 37
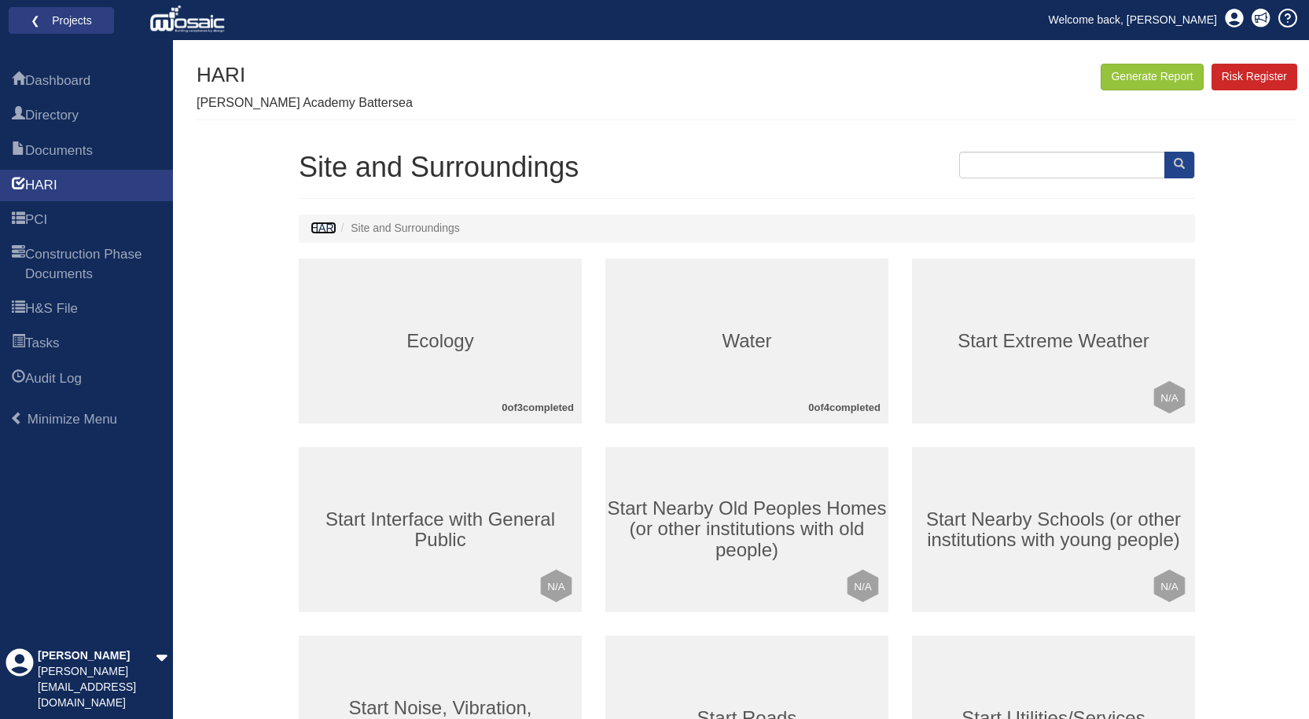
click at [324, 224] on link "HARI" at bounding box center [323, 228] width 26 height 13
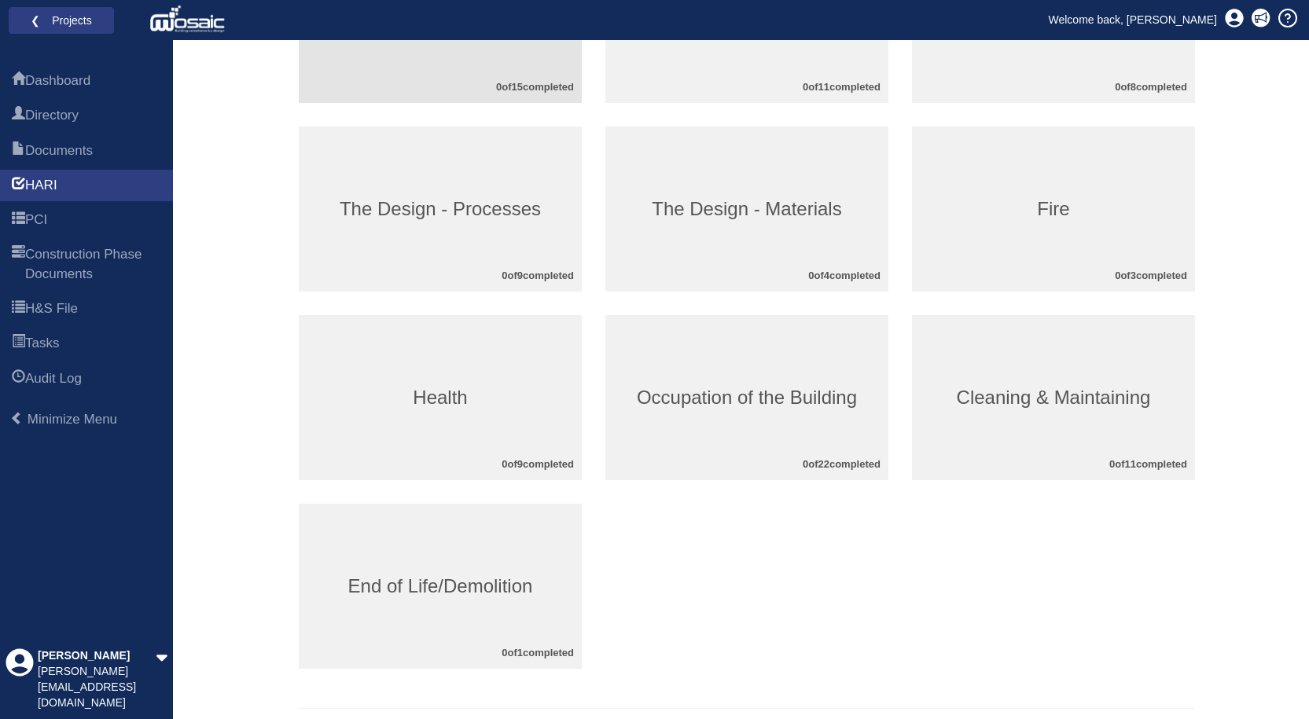
scroll to position [327, 0]
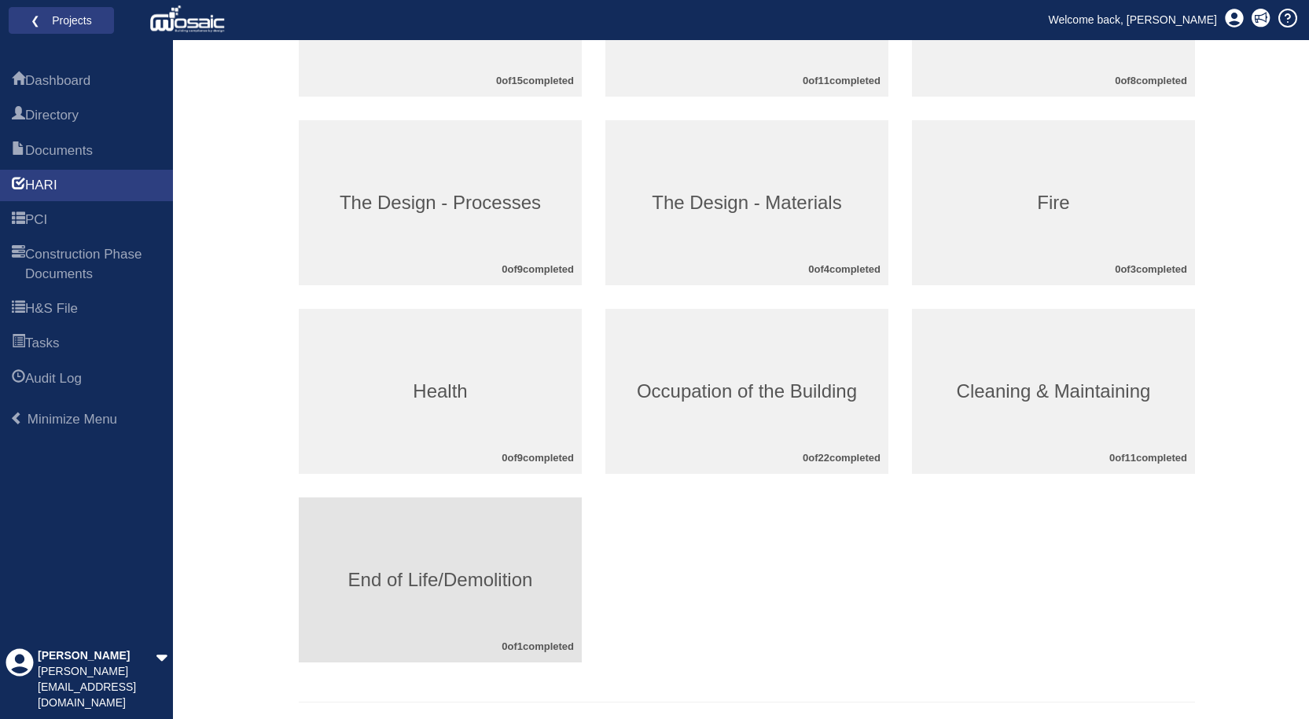
click at [425, 595] on div "End of Life/Demolition 0 of 1 completed" at bounding box center [440, 579] width 283 height 165
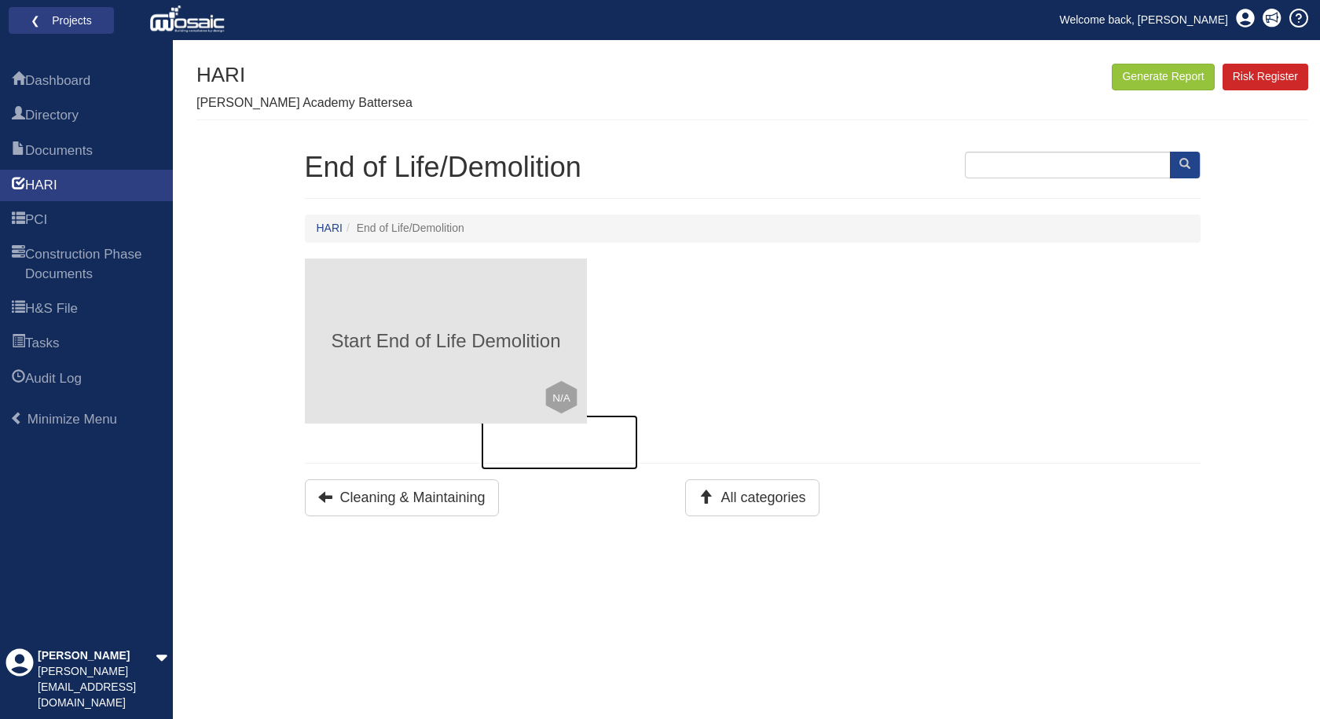
click at [441, 282] on div "Start End of Life Demolition Click to mark this element as Not Applicable to yo…" at bounding box center [446, 341] width 283 height 165
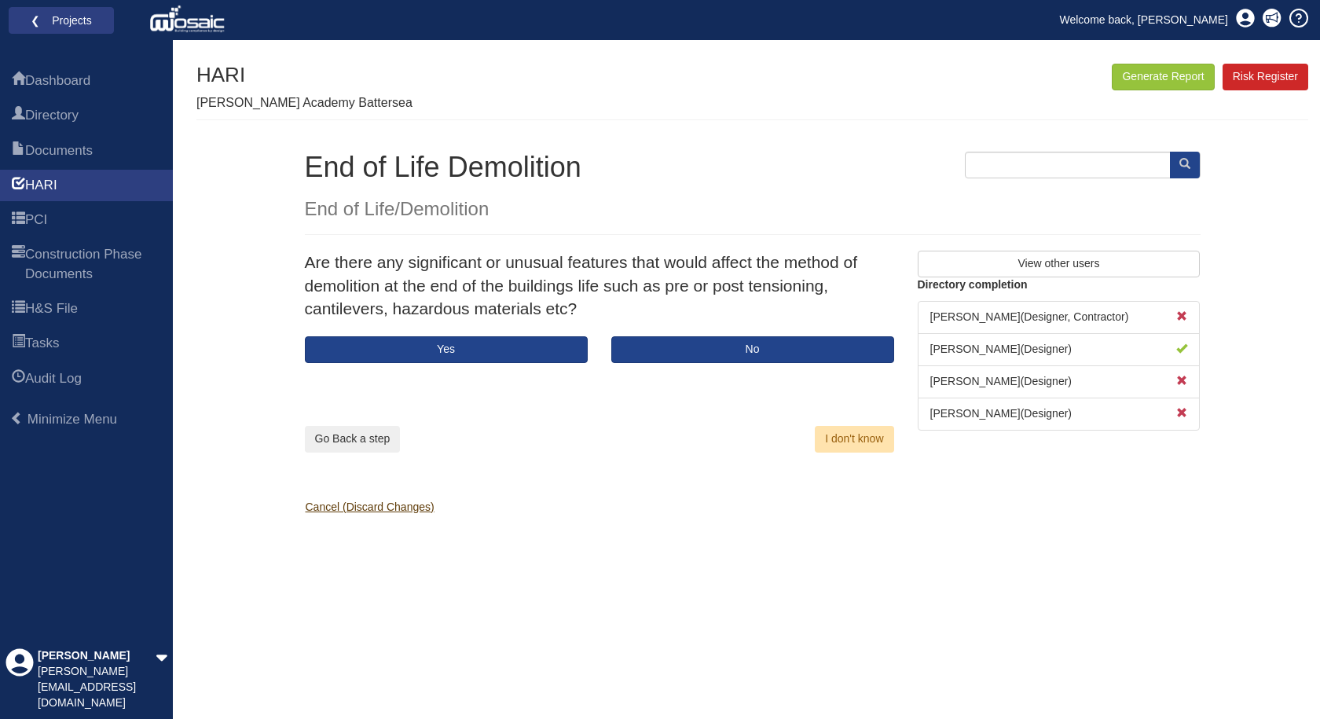
click at [339, 512] on link "Cancel (Discard Changes)" at bounding box center [363, 507] width 141 height 13
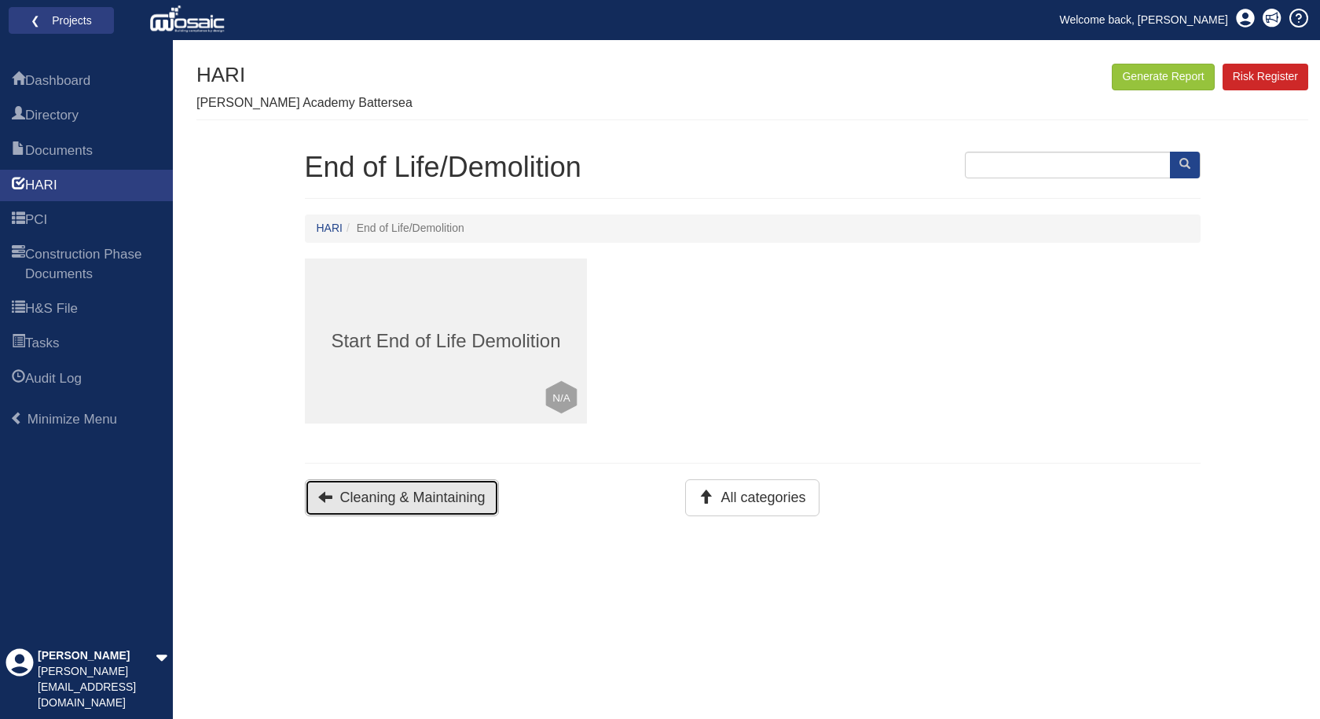
click at [428, 501] on button "Cleaning & Maintaining" at bounding box center [402, 497] width 194 height 37
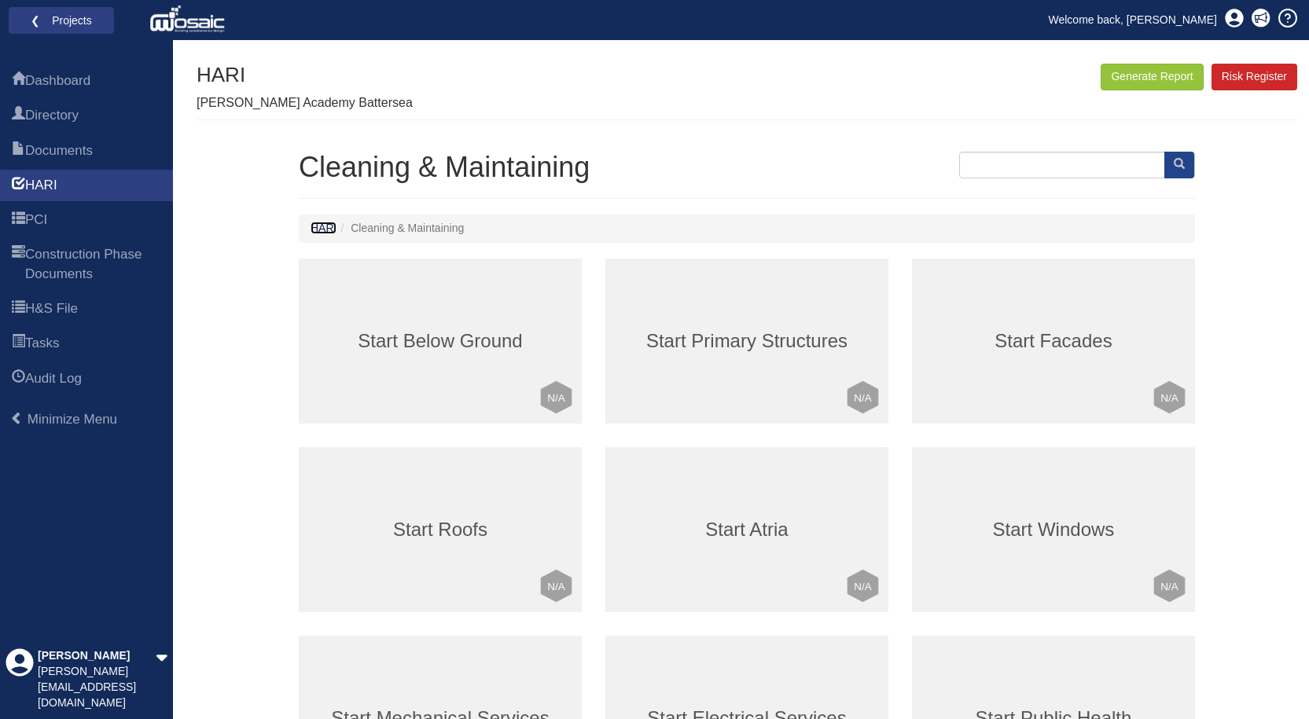
click at [326, 232] on link "HARI" at bounding box center [323, 228] width 26 height 13
click at [321, 228] on link "HARI" at bounding box center [323, 228] width 26 height 13
click at [94, 310] on link "H&S File" at bounding box center [86, 308] width 173 height 31
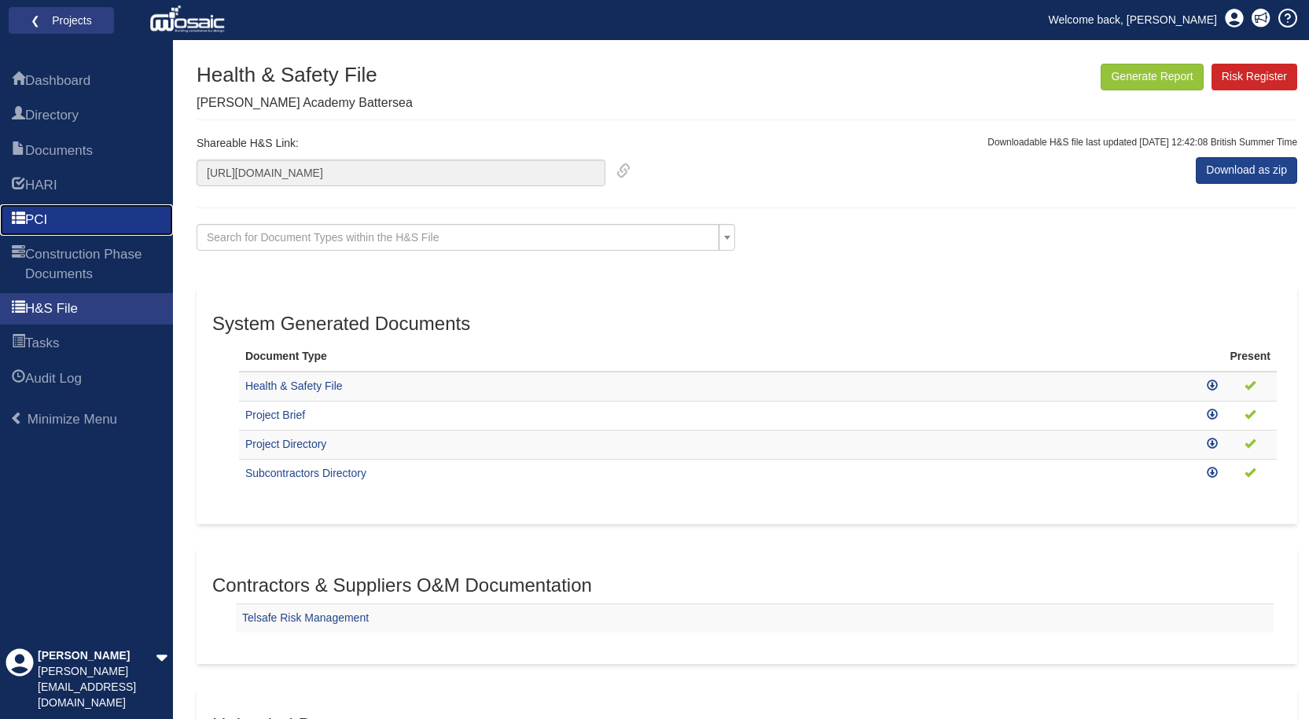
click at [89, 215] on link "PCI" at bounding box center [86, 219] width 173 height 31
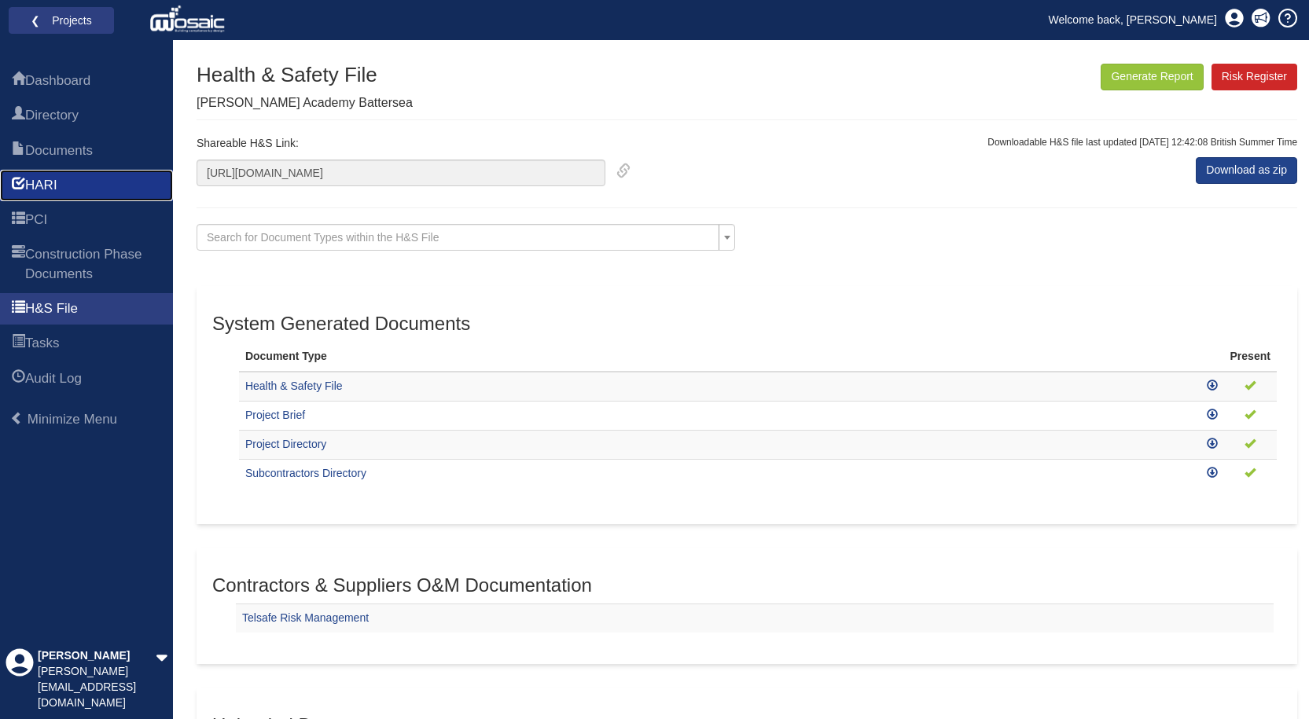
click at [83, 182] on link "HARI" at bounding box center [86, 185] width 173 height 31
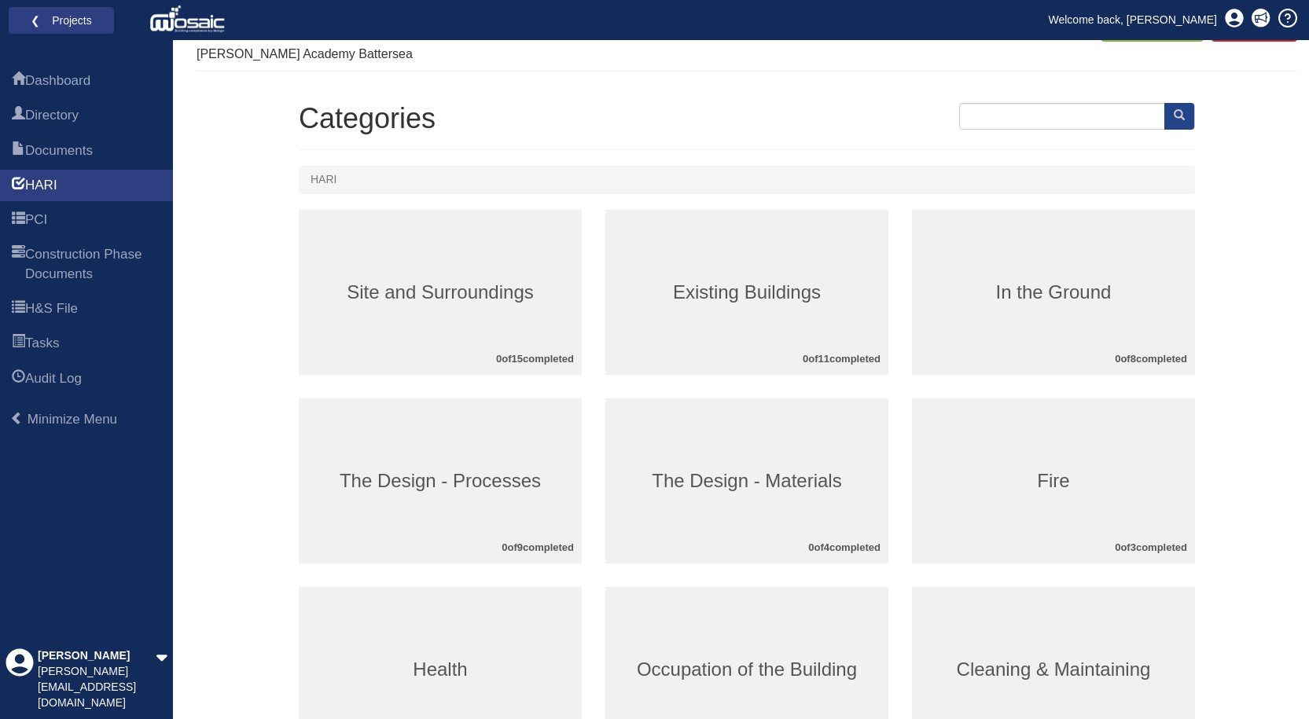
scroll to position [13, 0]
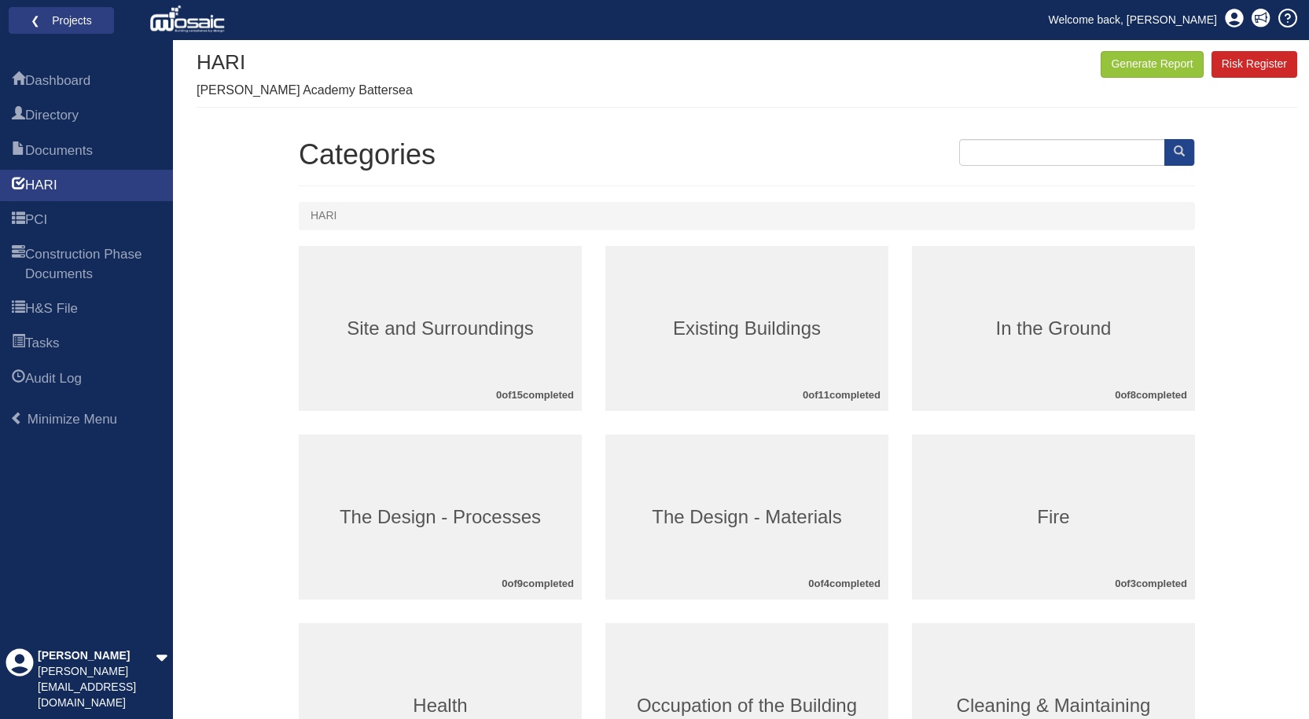
click at [900, 422] on div "In the Ground 0 of 8 completed" at bounding box center [1053, 340] width 307 height 189
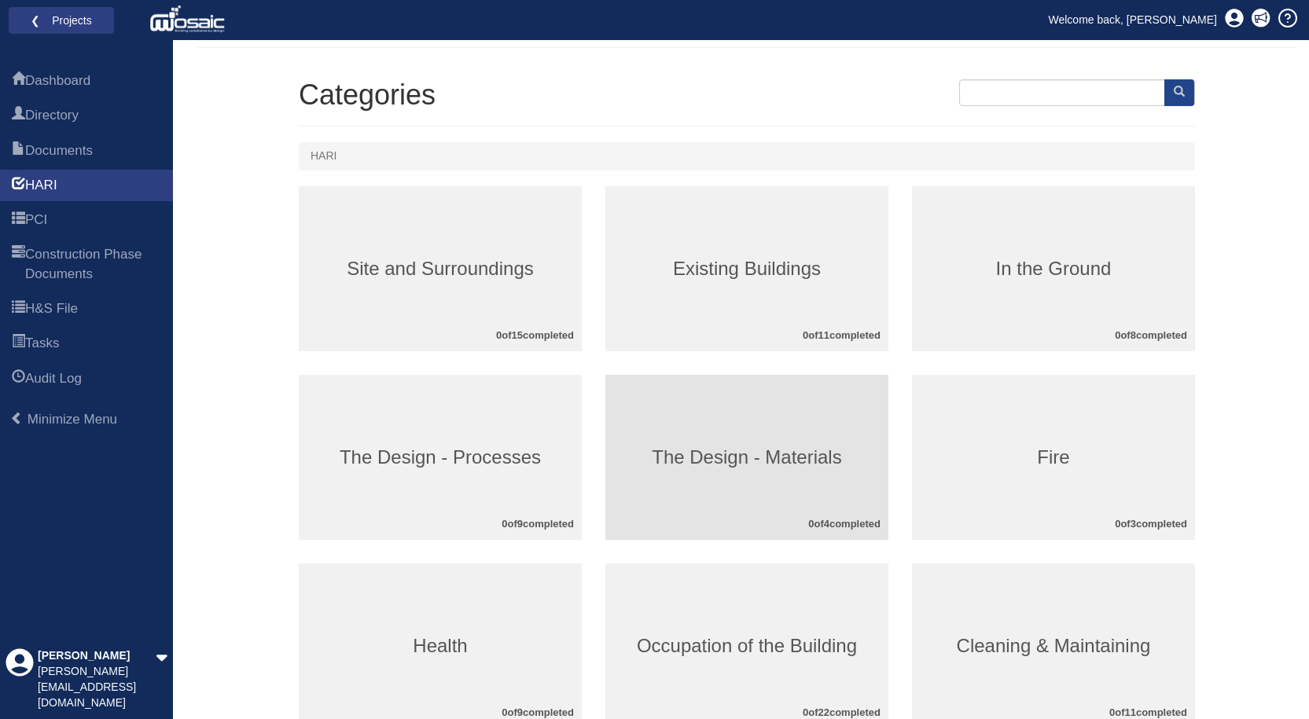
scroll to position [91, 0]
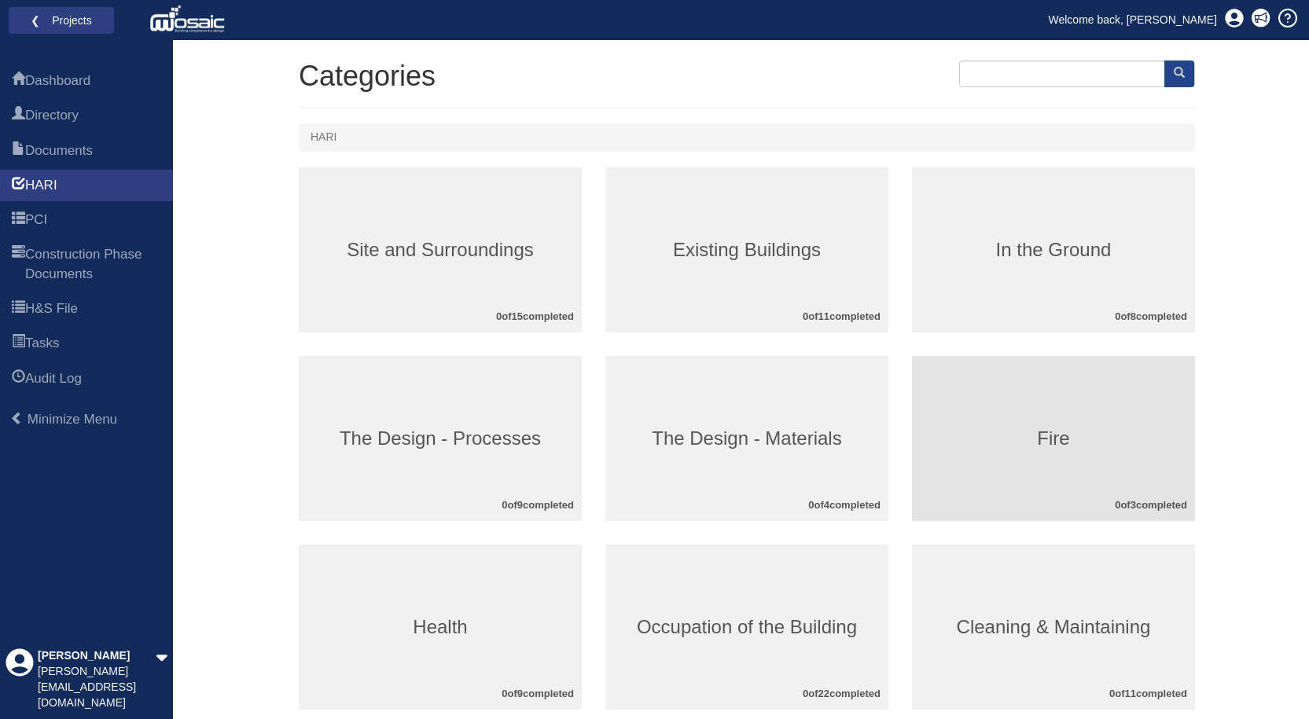
click at [974, 429] on h3 "Fire" at bounding box center [1053, 438] width 283 height 20
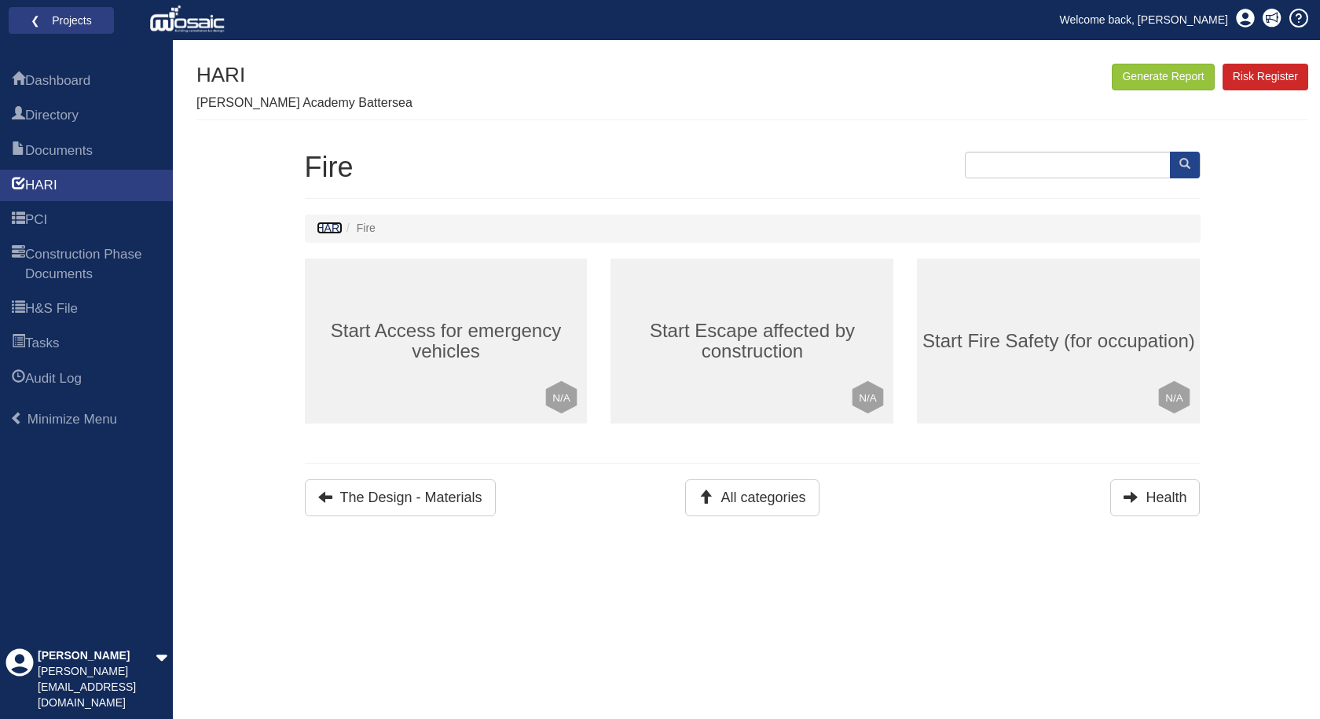
click at [326, 231] on link "HARI" at bounding box center [330, 228] width 26 height 13
click at [332, 230] on link "HARI" at bounding box center [330, 228] width 26 height 13
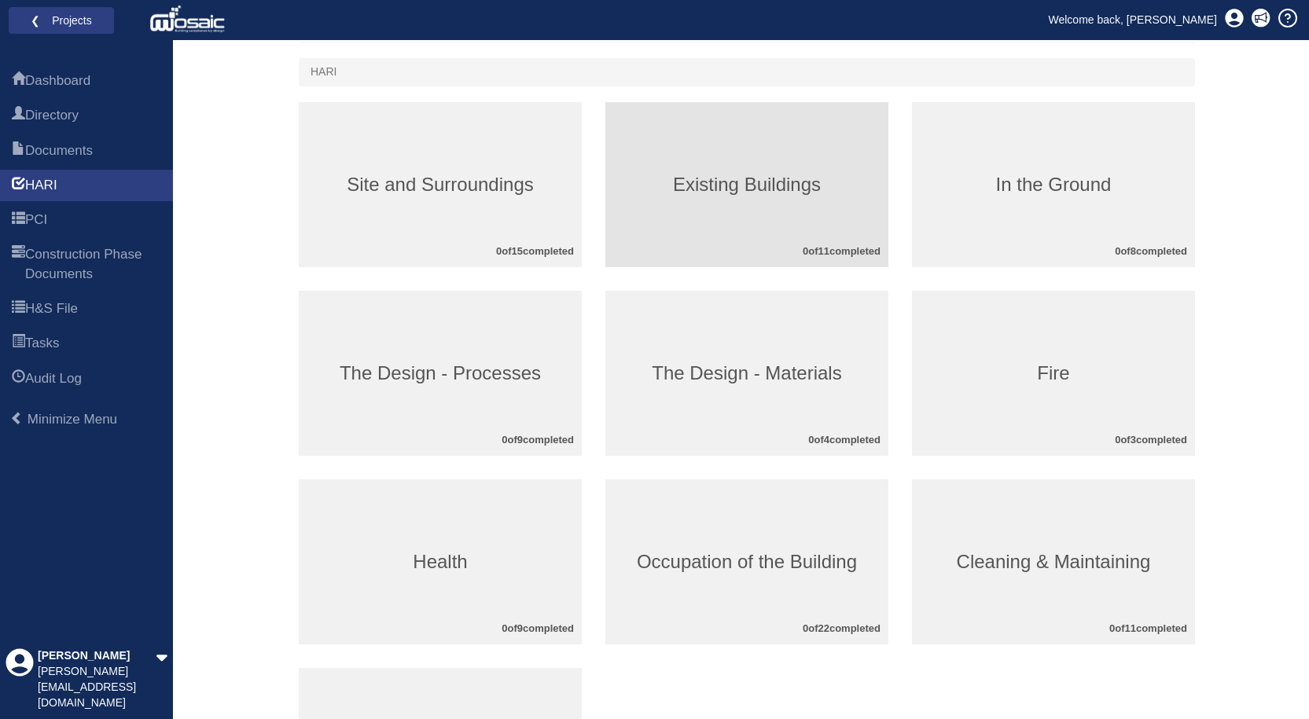
scroll to position [157, 0]
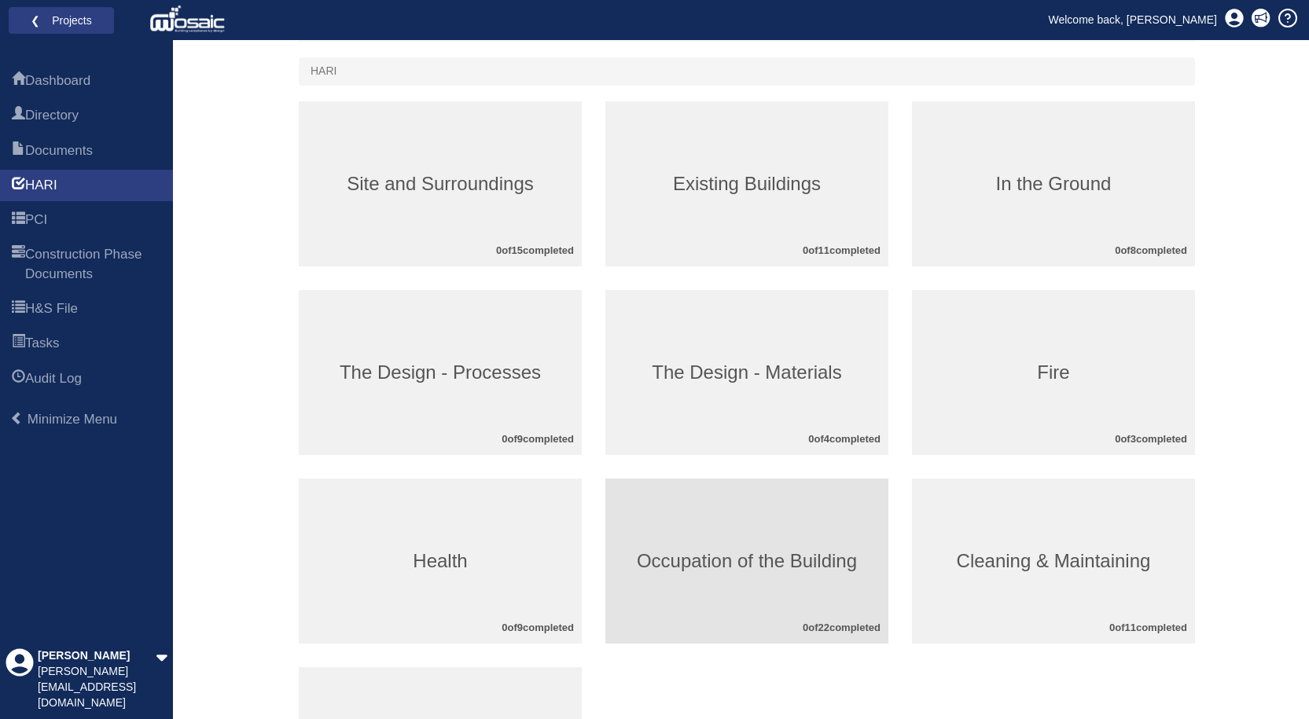
click at [753, 560] on h3 "Occupation of the Building" at bounding box center [746, 561] width 283 height 20
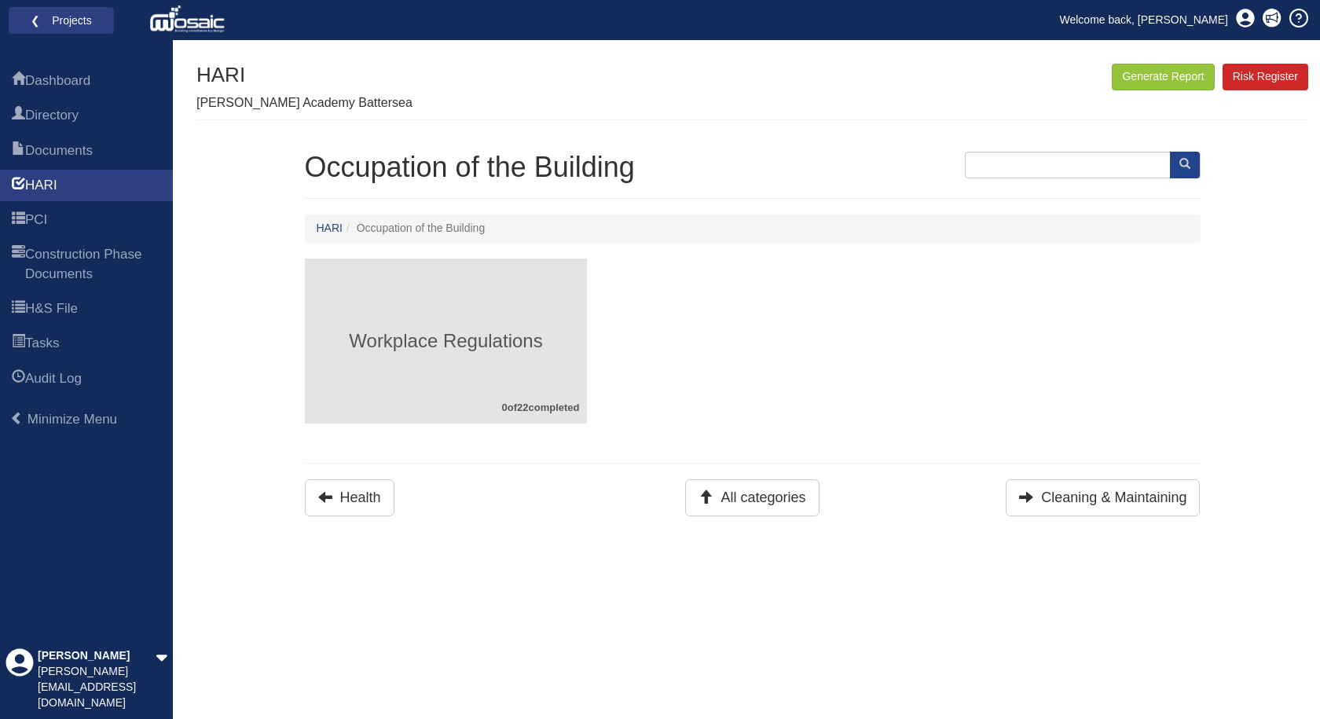
click at [490, 383] on div "Workplace Regulations 0 of 22 completed" at bounding box center [446, 341] width 283 height 165
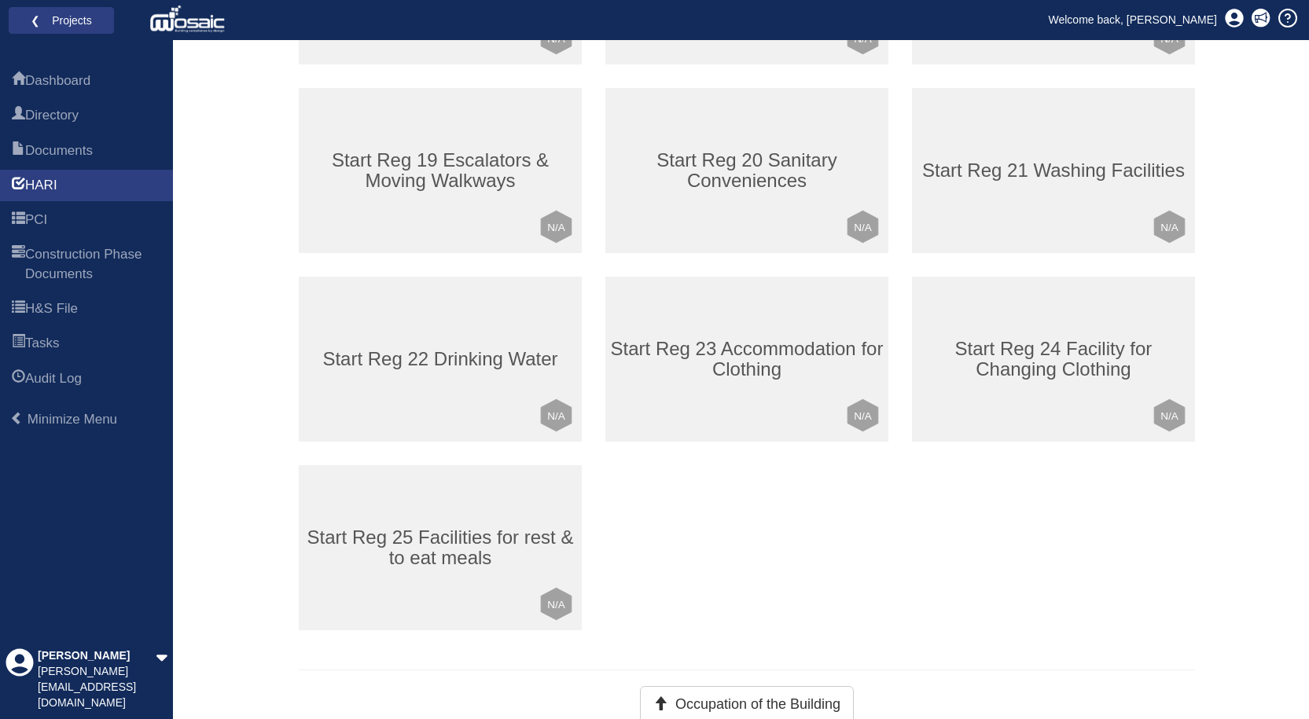
scroll to position [1118, 0]
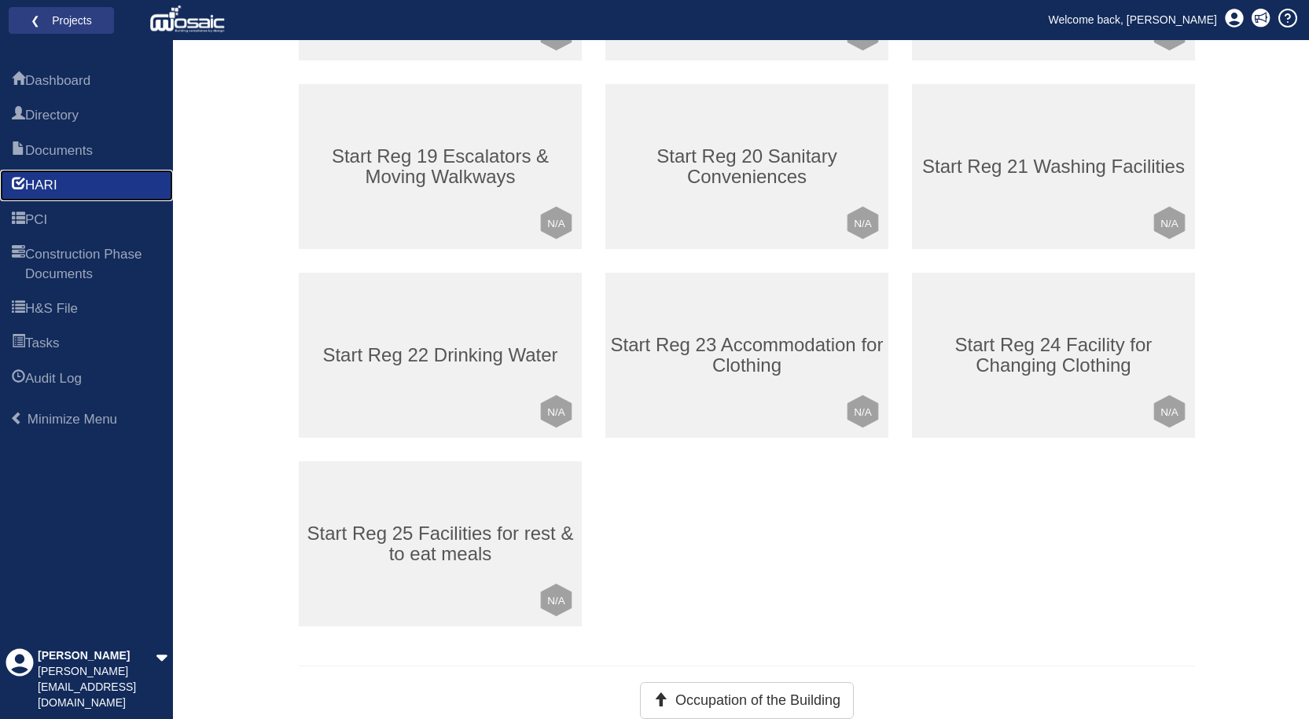
click at [50, 178] on span "HARI" at bounding box center [41, 185] width 32 height 19
